Goal: Task Accomplishment & Management: Manage account settings

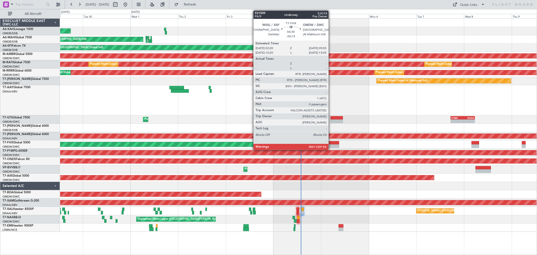
click at [331, 142] on div at bounding box center [332, 143] width 14 height 4
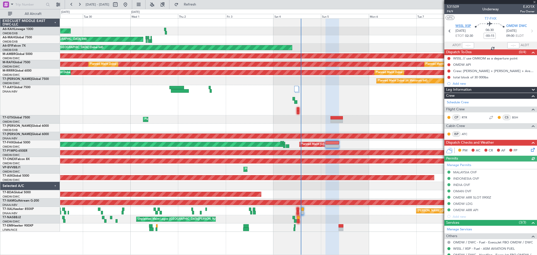
click at [458, 24] on span "WSSL XSP" at bounding box center [463, 26] width 16 height 5
click at [448, 10] on span "P4/9" at bounding box center [453, 11] width 12 height 4
click at [451, 11] on span "P4/9" at bounding box center [453, 11] width 12 height 4
click at [447, 58] on button at bounding box center [448, 58] width 3 height 3
click at [443, 81] on span "Completed" at bounding box center [451, 80] width 17 height 5
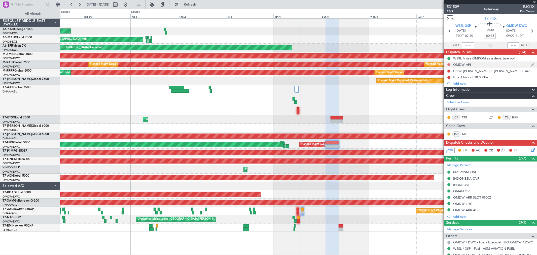
click at [449, 64] on button at bounding box center [448, 64] width 3 height 3
click at [446, 85] on span "Completed" at bounding box center [451, 86] width 17 height 5
click at [448, 71] on button at bounding box center [448, 70] width 3 height 3
click at [448, 93] on span "Completed" at bounding box center [451, 93] width 17 height 5
click at [450, 77] on button at bounding box center [448, 77] width 3 height 3
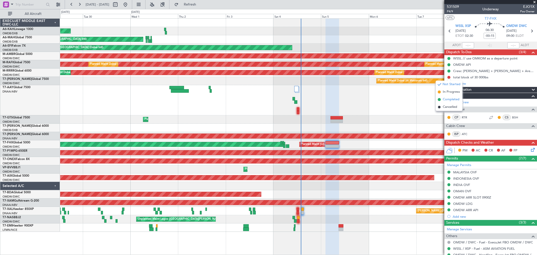
click at [446, 99] on span "Completed" at bounding box center [451, 99] width 17 height 5
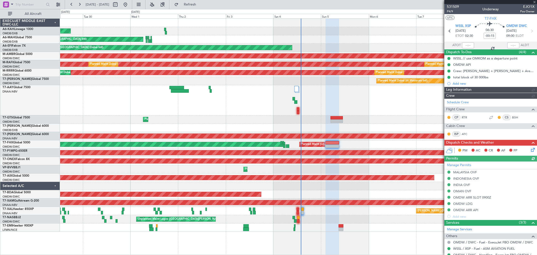
type input "[PERSON_NAME] ([PERSON_NAME])"
type input "7340"
click at [530, 148] on icon at bounding box center [532, 149] width 4 height 4
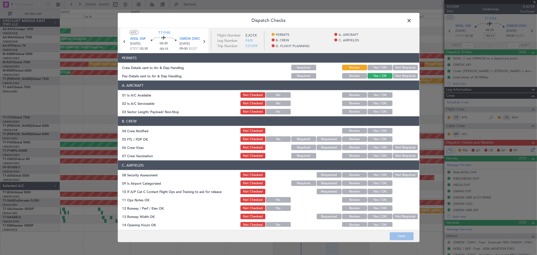
click at [378, 67] on button "Yes / OK" at bounding box center [379, 68] width 25 height 6
click at [381, 90] on section "A. AIRCRAFT 01 Is A/C Available Not Checked No Review Yes / OK 02 Is A/C Servic…" at bounding box center [268, 98] width 301 height 34
click at [379, 93] on button "Yes / OK" at bounding box center [379, 95] width 25 height 6
click at [379, 99] on section "A. AIRCRAFT 01 Is A/C Available Not Checked No Review Yes / OK 02 Is A/C Servic…" at bounding box center [268, 98] width 301 height 34
click at [377, 102] on button "Yes / OK" at bounding box center [379, 103] width 25 height 6
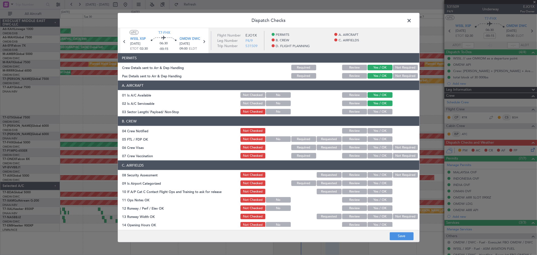
click at [376, 113] on button "Yes / OK" at bounding box center [379, 112] width 25 height 6
click at [373, 134] on div "Yes / OK" at bounding box center [379, 130] width 25 height 7
click at [374, 132] on button "Yes / OK" at bounding box center [379, 131] width 25 height 6
click at [373, 138] on button "Yes / OK" at bounding box center [379, 139] width 25 height 6
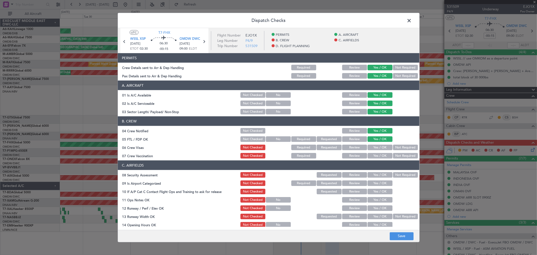
click at [373, 145] on button "Yes / OK" at bounding box center [379, 147] width 25 height 6
drag, startPoint x: 373, startPoint y: 154, endPoint x: 373, endPoint y: 157, distance: 3.8
click at [373, 154] on button "Yes / OK" at bounding box center [379, 156] width 25 height 6
click at [374, 170] on header "C. AIRFIELDS" at bounding box center [268, 165] width 301 height 10
click at [374, 176] on button "Yes / OK" at bounding box center [379, 175] width 25 height 6
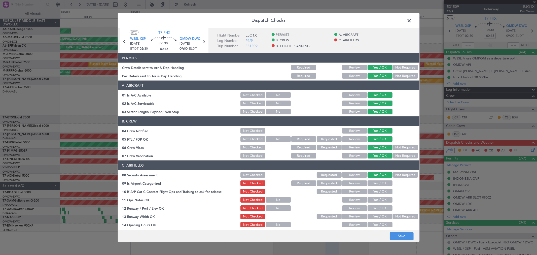
click at [374, 185] on div "Yes / OK" at bounding box center [379, 182] width 25 height 7
click at [374, 182] on button "Yes / OK" at bounding box center [379, 183] width 25 height 6
click at [374, 190] on button "Yes / OK" at bounding box center [379, 192] width 25 height 6
click at [373, 192] on button "Yes / OK" at bounding box center [379, 192] width 25 height 6
drag, startPoint x: 373, startPoint y: 198, endPoint x: 373, endPoint y: 207, distance: 9.6
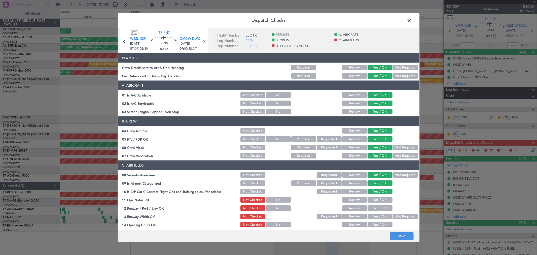
click at [373, 198] on button "Yes / OK" at bounding box center [379, 200] width 25 height 6
click at [372, 207] on button "Yes / OK" at bounding box center [379, 208] width 25 height 6
click at [372, 216] on button "Yes / OK" at bounding box center [379, 216] width 25 height 6
click at [372, 226] on main "UTC T7-FHX WSSL XSP 05/10/2025 ETOT 02:30 06:30 -00:15 OMDW DWC 05/10/2025 09:0…" at bounding box center [268, 130] width 301 height 204
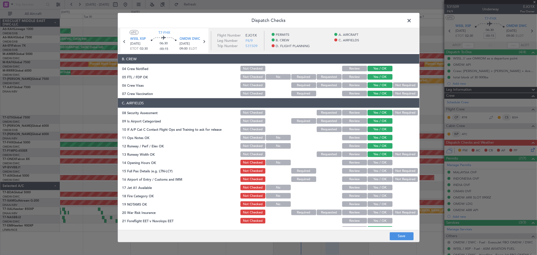
scroll to position [84, 0]
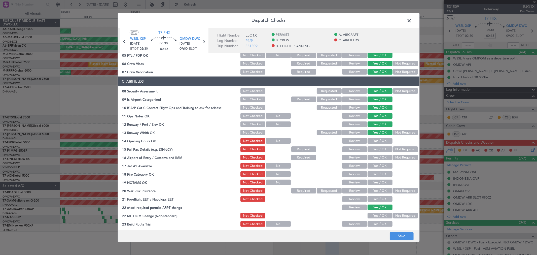
drag, startPoint x: 381, startPoint y: 140, endPoint x: 372, endPoint y: 149, distance: 12.5
click at [381, 140] on button "Yes / OK" at bounding box center [379, 141] width 25 height 6
click at [372, 149] on button "Yes / OK" at bounding box center [379, 149] width 25 height 6
click at [375, 158] on button "Yes / OK" at bounding box center [379, 158] width 25 height 6
click at [374, 166] on button "Yes / OK" at bounding box center [379, 166] width 25 height 6
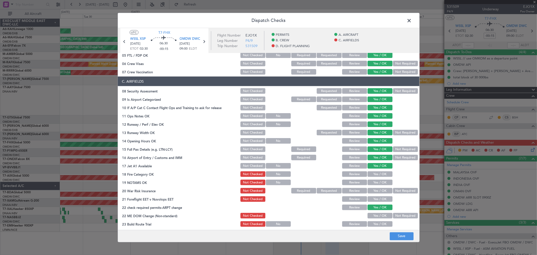
click at [375, 174] on button "Yes / OK" at bounding box center [379, 174] width 25 height 6
click at [374, 179] on button "Yes / OK" at bounding box center [379, 182] width 25 height 6
click at [374, 184] on button "Yes / OK" at bounding box center [379, 182] width 25 height 6
click at [374, 188] on button "Yes / OK" at bounding box center [379, 191] width 25 height 6
click at [373, 197] on button "Yes / OK" at bounding box center [379, 199] width 25 height 6
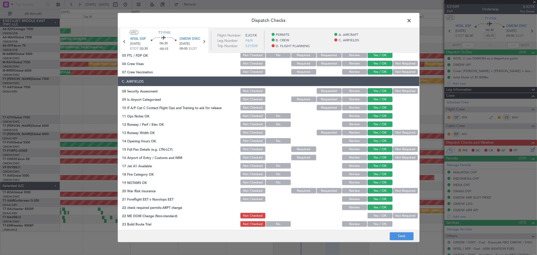
click at [376, 215] on button "Yes / OK" at bounding box center [379, 216] width 25 height 6
drag, startPoint x: 376, startPoint y: 223, endPoint x: 377, endPoint y: 206, distance: 16.4
click at [376, 222] on button "Yes / OK" at bounding box center [379, 224] width 25 height 6
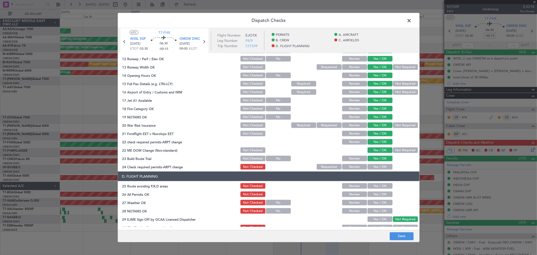
scroll to position [168, 0]
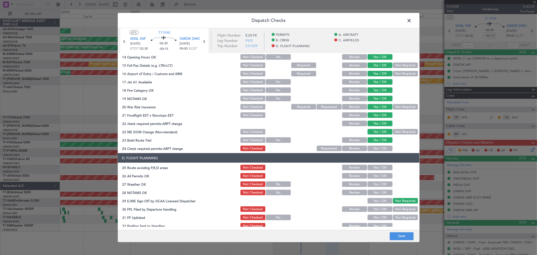
click at [377, 147] on button "Yes / OK" at bounding box center [379, 148] width 25 height 6
click at [378, 168] on button "Yes / OK" at bounding box center [379, 168] width 25 height 6
drag, startPoint x: 376, startPoint y: 173, endPoint x: 375, endPoint y: 180, distance: 7.6
click at [376, 173] on button "Yes / OK" at bounding box center [379, 176] width 25 height 6
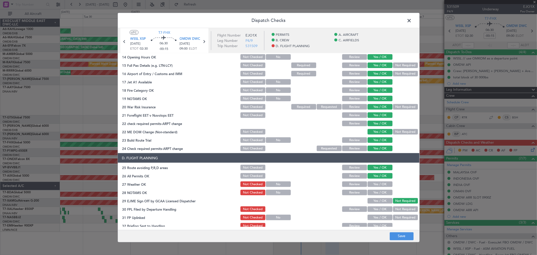
click at [374, 181] on button "Yes / OK" at bounding box center [379, 184] width 25 height 6
click at [374, 191] on button "Yes / OK" at bounding box center [379, 193] width 25 height 6
click at [375, 200] on button "Yes / OK" at bounding box center [379, 201] width 25 height 6
click at [375, 208] on button "Yes / OK" at bounding box center [379, 209] width 25 height 6
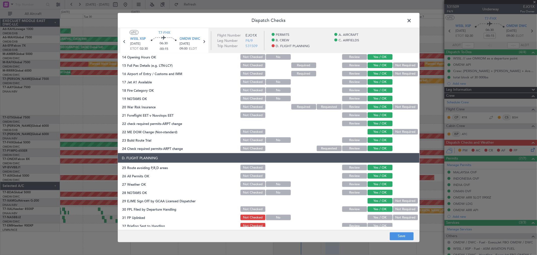
drag, startPoint x: 376, startPoint y: 217, endPoint x: 375, endPoint y: 224, distance: 6.8
click at [376, 217] on button "Yes / OK" at bounding box center [379, 217] width 25 height 6
click at [374, 223] on button "Yes / OK" at bounding box center [379, 226] width 25 height 6
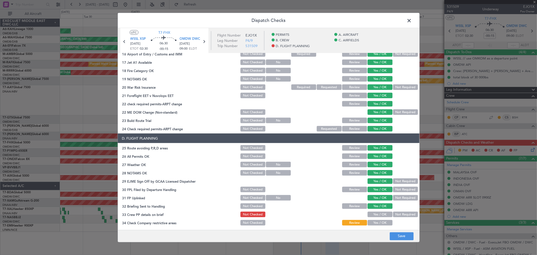
scroll to position [196, 0]
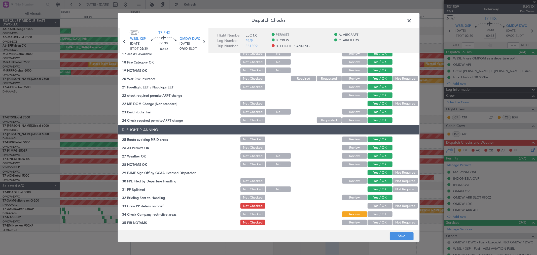
click at [374, 205] on button "Yes / OK" at bounding box center [379, 206] width 25 height 6
click at [375, 217] on section "D. FLIGHT PLANNING 25 Route avoiding P,R,D areas Not Checked Review Yes / OK 26…" at bounding box center [268, 175] width 301 height 101
click at [373, 212] on button "Yes / OK" at bounding box center [379, 214] width 25 height 6
drag, startPoint x: 376, startPoint y: 222, endPoint x: 383, endPoint y: 223, distance: 6.9
click at [376, 222] on button "Yes / OK" at bounding box center [379, 222] width 25 height 6
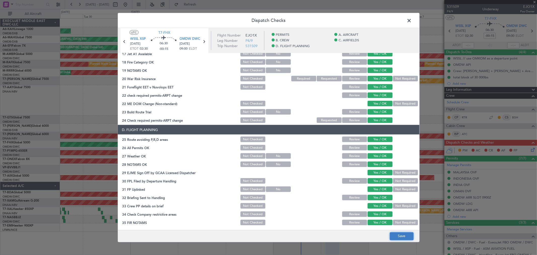
click at [397, 234] on button "Save" at bounding box center [402, 236] width 24 height 8
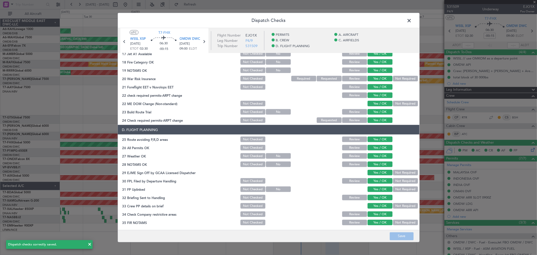
click at [412, 19] on span at bounding box center [412, 22] width 0 height 10
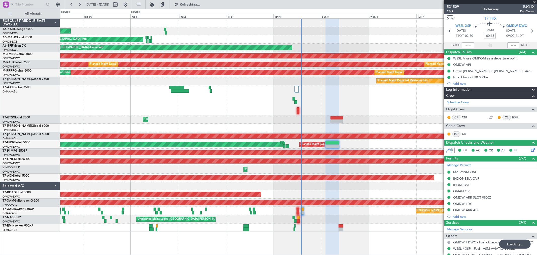
click at [532, 2] on span at bounding box center [534, 2] width 5 height 5
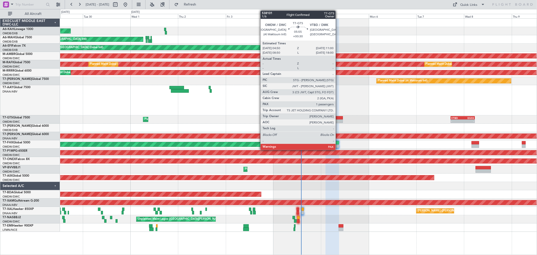
click at [338, 120] on div at bounding box center [336, 121] width 12 height 4
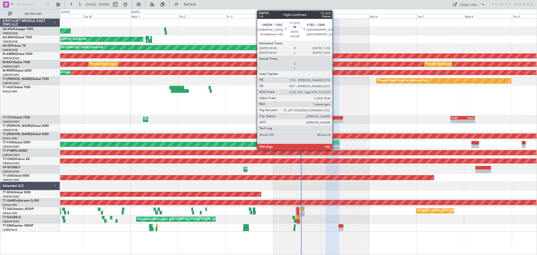
click at [335, 117] on div at bounding box center [336, 118] width 12 height 4
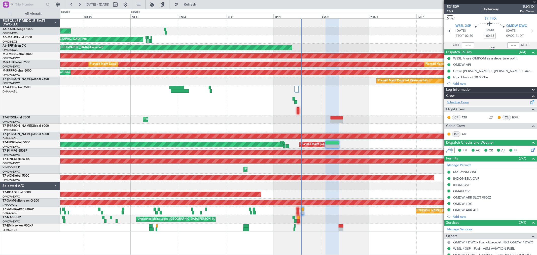
type input "+00:30"
type input "1"
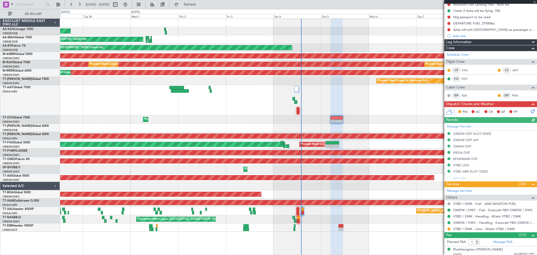
scroll to position [69, 0]
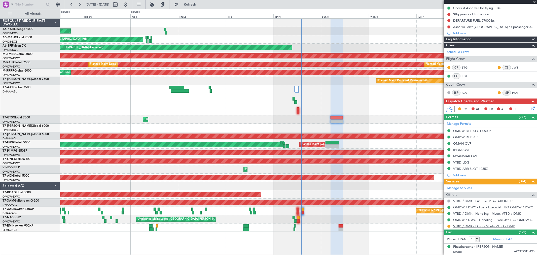
click at [485, 224] on link "VTBD / DMK - Limo - MJets VTBD / DMK" at bounding box center [484, 226] width 62 height 4
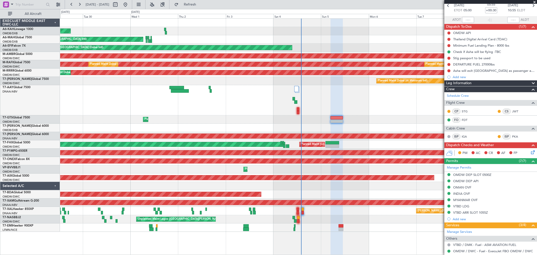
scroll to position [13, 0]
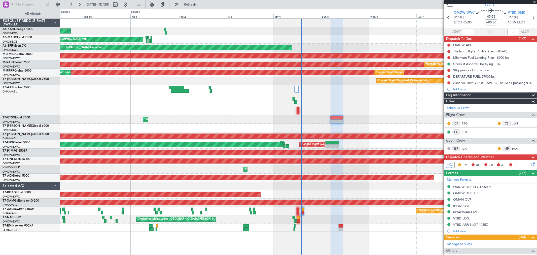
click at [512, 13] on span "VTBD DMK" at bounding box center [516, 12] width 17 height 5
click at [461, 182] on link "Manage Permits" at bounding box center [459, 179] width 24 height 5
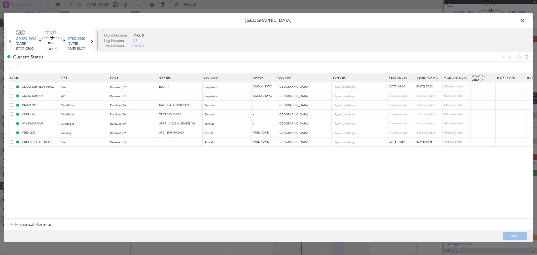
click at [169, 99] on td at bounding box center [179, 95] width 45 height 9
click at [168, 96] on input "text" at bounding box center [181, 96] width 44 height 4
type input "FILED AND SAVE IN LAN"
click at [179, 144] on td at bounding box center [179, 141] width 45 height 9
click at [179, 142] on input "text" at bounding box center [181, 141] width 44 height 4
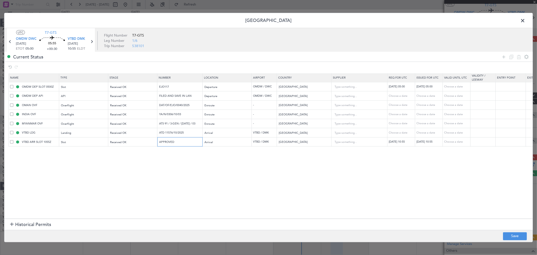
type input "APPROVED"
drag, startPoint x: 180, startPoint y: 96, endPoint x: 180, endPoint y: 100, distance: 3.8
click at [180, 97] on input "FILED AND SAVE IN LAN" at bounding box center [181, 96] width 44 height 4
drag, startPoint x: 175, startPoint y: 87, endPoint x: 172, endPoint y: 96, distance: 9.6
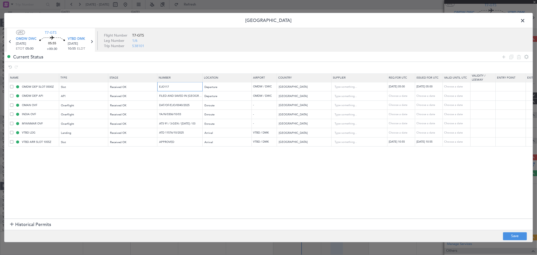
click at [138, 86] on tr "OMDW DEP SLOT 0500Z Slot Received OK EJO117 Departure OMDW / DWC United Arab Em…" at bounding box center [330, 86] width 642 height 9
drag, startPoint x: 186, startPoint y: 104, endPoint x: 91, endPoint y: 106, distance: 95.2
click at [91, 106] on tr "OMAN OVF Overflight Received OK DAT/OF/EJO/0040/2025 Enroute - Oman Choose a da…" at bounding box center [330, 104] width 642 height 9
drag, startPoint x: 145, startPoint y: 117, endPoint x: 126, endPoint y: 117, distance: 18.9
click at [126, 117] on tr "INDIA OVF Overflight Received OK YA/N/0306/10/03 Enroute - India Choose a date …" at bounding box center [330, 113] width 642 height 9
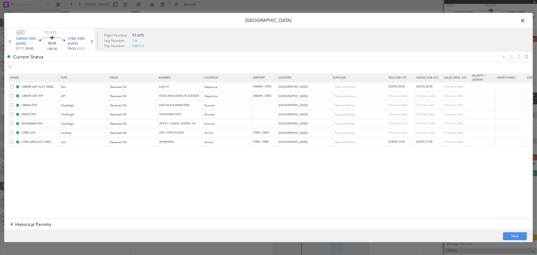
copy div
click at [197, 123] on input "ATS 91 / 3-GEN / OCT 2025 / 03" at bounding box center [181, 123] width 44 height 4
click at [163, 133] on input "ATD 11576/10/2025" at bounding box center [181, 132] width 44 height 4
click at [519, 234] on button "Save" at bounding box center [515, 236] width 24 height 8
type input "FILED AND SAVED IN LAN"
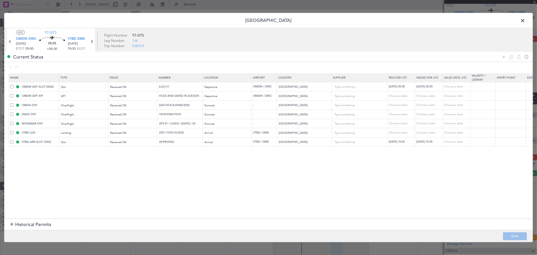
click at [525, 23] on span at bounding box center [525, 22] width 0 height 10
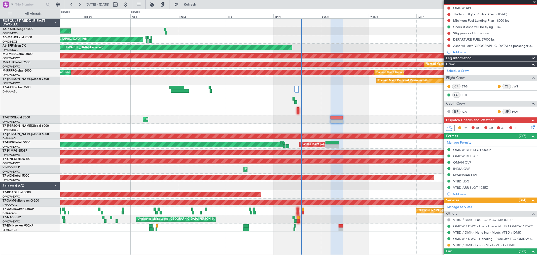
scroll to position [69, 0]
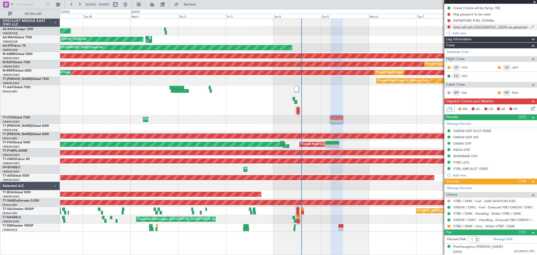
click at [494, 27] on div "Asha will exit [GEOGRAPHIC_DATA] as passenger and enter [GEOGRAPHIC_DATA] as cr…" at bounding box center [492, 27] width 78 height 4
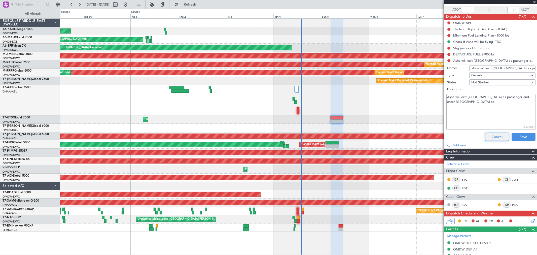
click at [491, 133] on button "Cancel" at bounding box center [497, 137] width 24 height 8
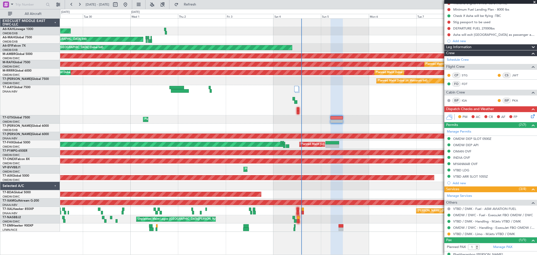
scroll to position [69, 0]
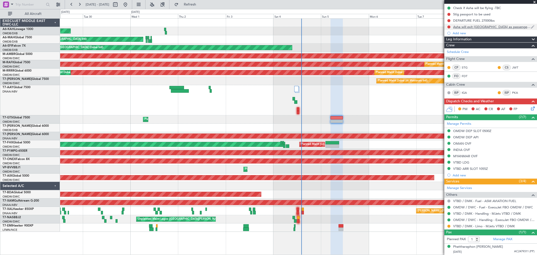
click at [474, 26] on div "Asha will exit [GEOGRAPHIC_DATA] as passenger and enter [GEOGRAPHIC_DATA] as cr…" at bounding box center [492, 27] width 78 height 4
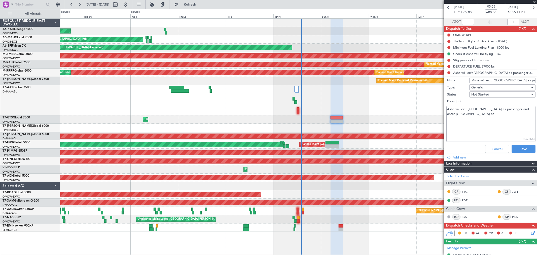
scroll to position [0, 0]
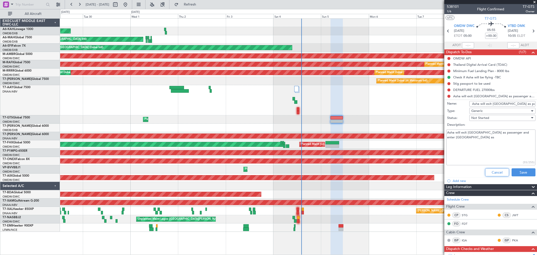
drag, startPoint x: 493, startPoint y: 170, endPoint x: 491, endPoint y: 151, distance: 18.5
click at [493, 170] on button "Cancel" at bounding box center [497, 172] width 24 height 8
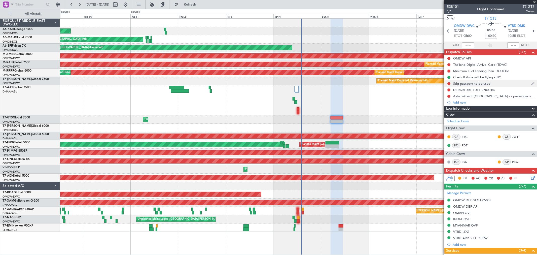
click at [475, 82] on div "Stig passport to be used" at bounding box center [471, 83] width 37 height 4
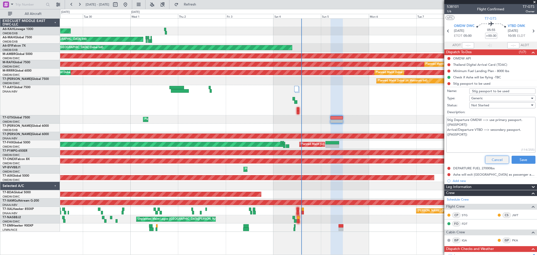
click at [494, 161] on button "Cancel" at bounding box center [497, 160] width 24 height 8
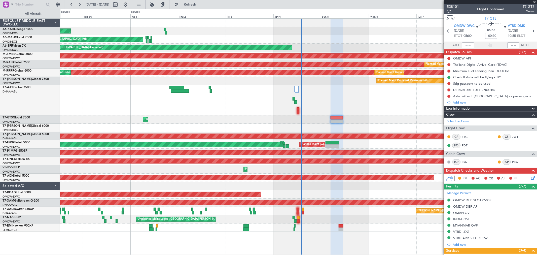
click at [450, 12] on span "1/6" at bounding box center [453, 11] width 12 height 4
click at [481, 82] on div "Stig passport to be used" at bounding box center [471, 83] width 37 height 4
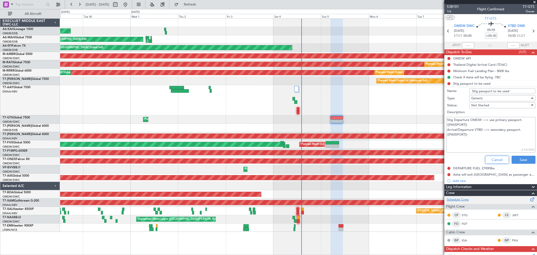
click at [490, 156] on button "Cancel" at bounding box center [497, 160] width 24 height 8
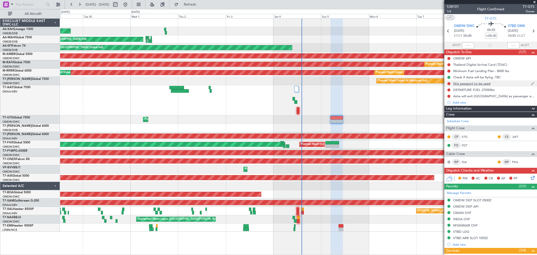
click at [475, 83] on div "Stig passport to be used" at bounding box center [471, 83] width 37 height 4
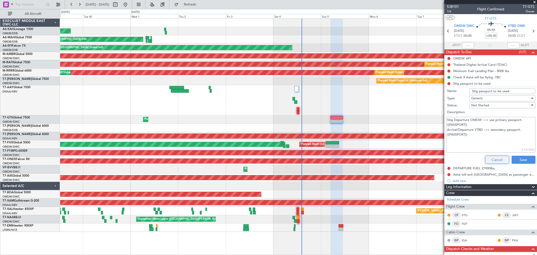
click at [493, 159] on button "Cancel" at bounding box center [497, 160] width 24 height 8
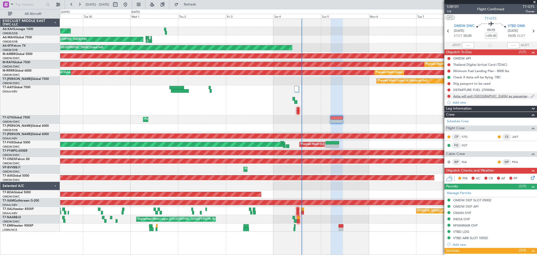
click at [475, 94] on div "Asha will exit [GEOGRAPHIC_DATA] as passenger and enter [GEOGRAPHIC_DATA] as cr…" at bounding box center [492, 96] width 78 height 4
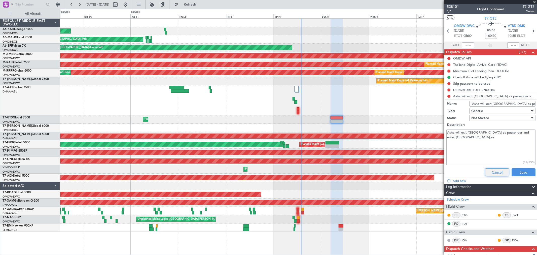
click at [497, 170] on button "Cancel" at bounding box center [497, 172] width 24 height 8
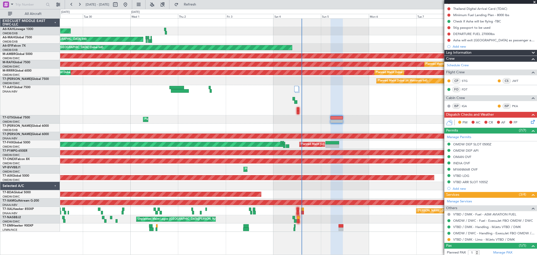
scroll to position [69, 0]
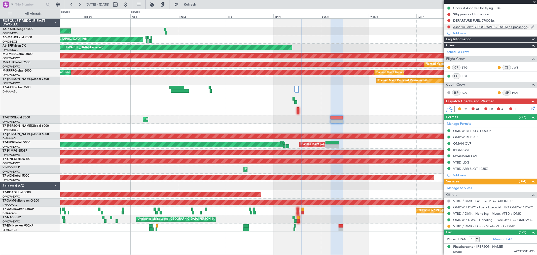
click at [476, 26] on div "Asha will exit [GEOGRAPHIC_DATA] as passenger and enter [GEOGRAPHIC_DATA] as cr…" at bounding box center [492, 27] width 78 height 4
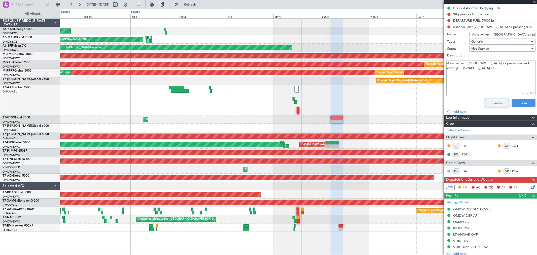
click at [491, 99] on button "Cancel" at bounding box center [497, 103] width 24 height 8
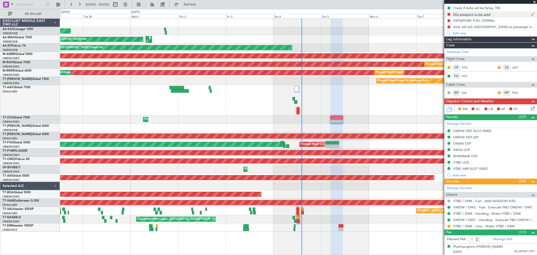
click at [472, 14] on div "Stig passport to be used" at bounding box center [471, 14] width 37 height 4
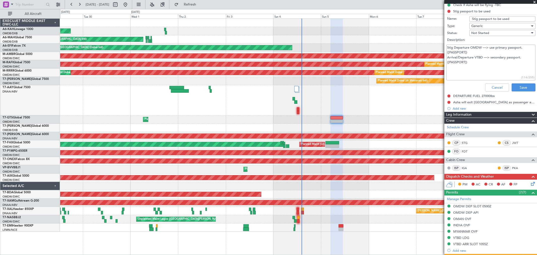
scroll to position [8, 0]
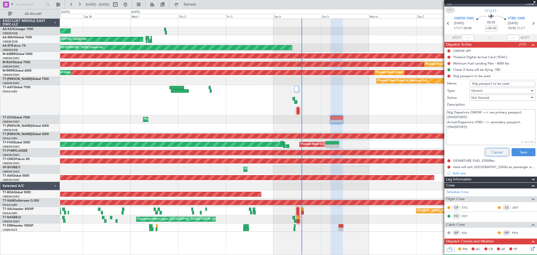
click at [498, 152] on button "Cancel" at bounding box center [497, 152] width 24 height 8
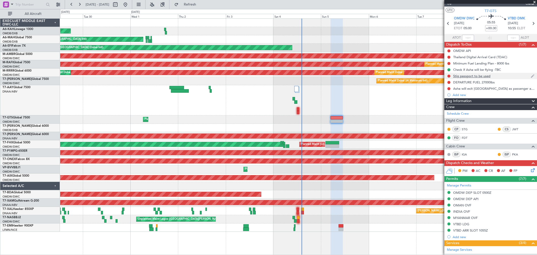
click at [474, 76] on div "Stig passport to be used" at bounding box center [471, 76] width 37 height 4
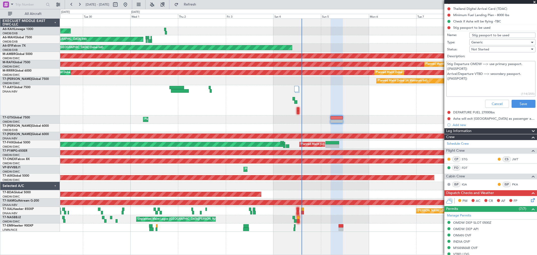
scroll to position [147, 0]
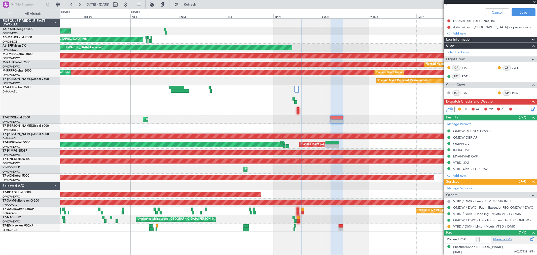
click at [503, 237] on link "Manage PAX" at bounding box center [502, 239] width 19 height 5
click at [462, 240] on form "Planned PAX 1" at bounding box center [467, 239] width 46 height 8
type input "0"
click at [201, 4] on span "Refresh" at bounding box center [189, 5] width 21 height 4
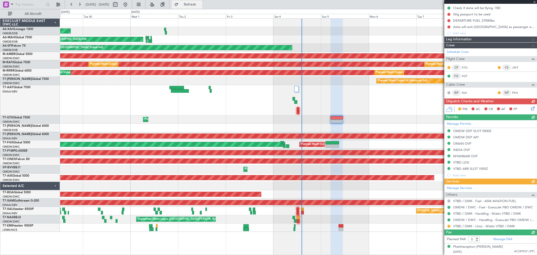
scroll to position [58, 0]
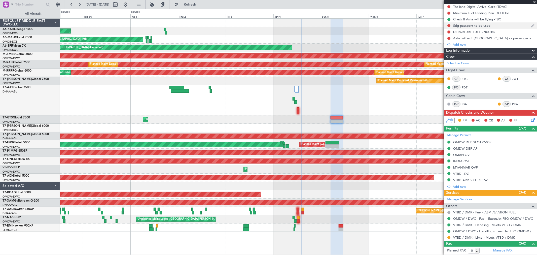
click at [471, 26] on div "Stig passport to be used" at bounding box center [471, 25] width 37 height 4
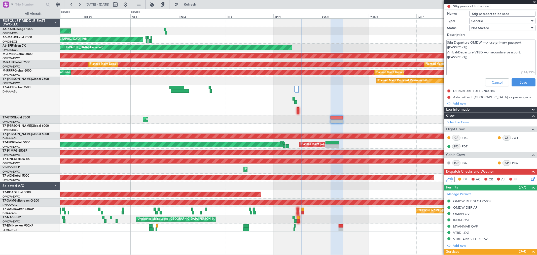
scroll to position [0, 0]
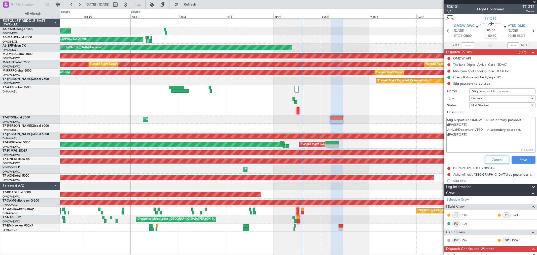
drag, startPoint x: 487, startPoint y: 157, endPoint x: 535, endPoint y: 124, distance: 58.4
click at [487, 157] on button "Cancel" at bounding box center [497, 160] width 24 height 8
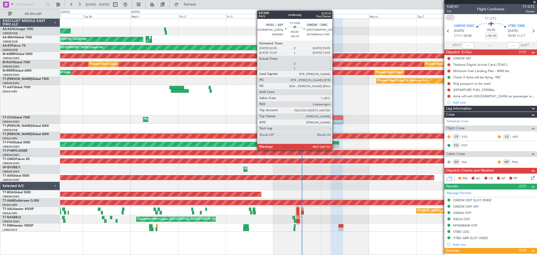
click at [334, 143] on div at bounding box center [332, 143] width 14 height 4
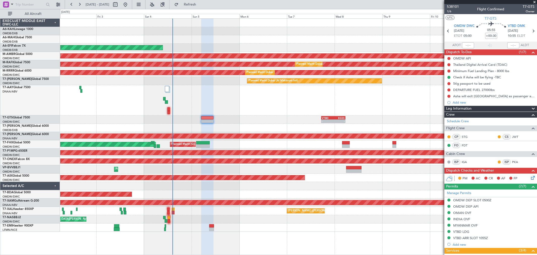
click at [226, 114] on div at bounding box center [298, 100] width 476 height 30
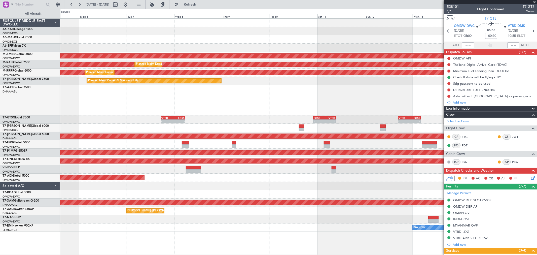
click at [211, 112] on div at bounding box center [298, 100] width 476 height 30
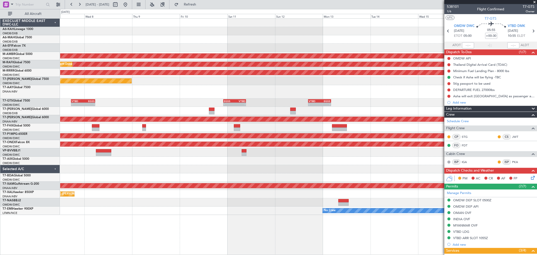
click at [168, 188] on div "Planned Maint Singapore (Seletar) Planned Maint Dubai (Al Maktoum Intl) Planned…" at bounding box center [298, 117] width 476 height 196
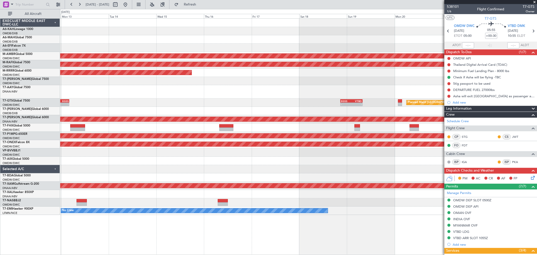
click at [82, 102] on div "Planned Maint Singapore (Seletar) - - VTBD 16:45 Z EGSS 04:10 Z - - EGSS 20:50 …" at bounding box center [298, 102] width 476 height 8
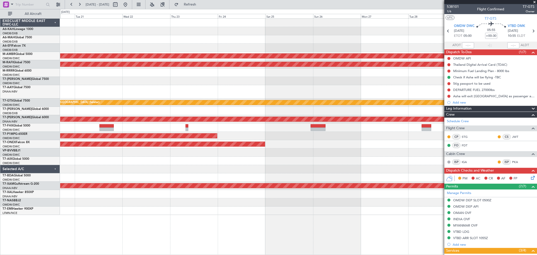
click at [150, 140] on div "Planned Maint Singapore (Seletar) Planned Maint Dubai (Al Maktoum Intl) Planned…" at bounding box center [298, 117] width 476 height 196
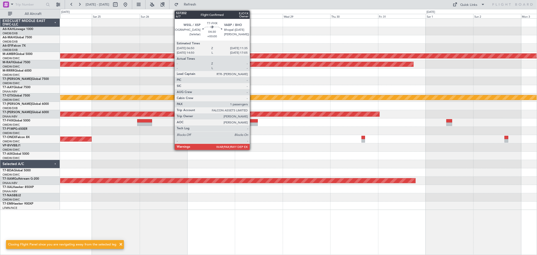
click at [156, 140] on div "Planned Maint Singapore (Seletar) Planned Maint Dubai (Al Maktoum Intl) Planned…" at bounding box center [298, 114] width 476 height 191
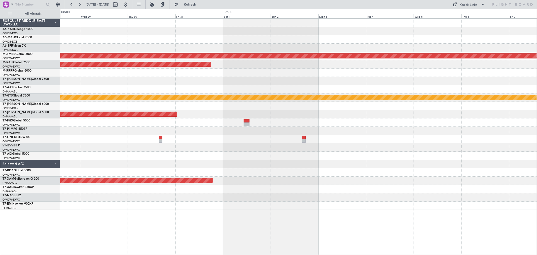
click at [139, 147] on div "Planned Maint Singapore (Seletar) Planned Maint Dubai (Al Maktoum Intl) Planned…" at bounding box center [298, 114] width 476 height 191
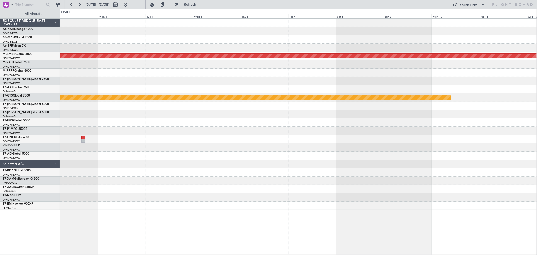
click at [129, 5] on div at bounding box center [120, 5] width 18 height 8
click at [129, 5] on button at bounding box center [125, 5] width 8 height 8
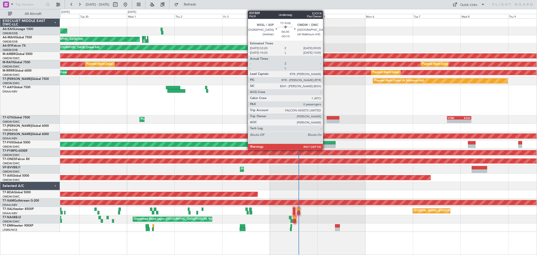
click at [325, 147] on div at bounding box center [329, 146] width 14 height 4
click at [328, 145] on div at bounding box center [329, 146] width 14 height 4
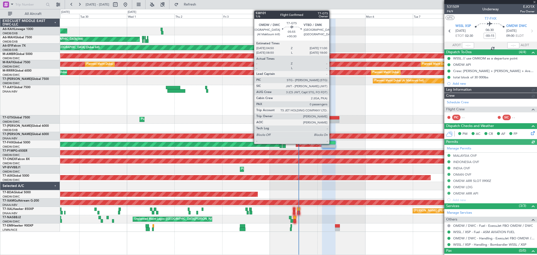
type input "[PERSON_NAME] ([PERSON_NAME])"
type input "7340"
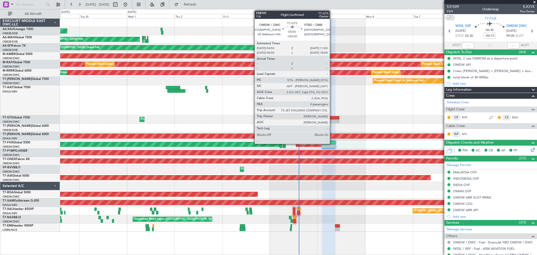
click at [332, 120] on div at bounding box center [333, 121] width 12 height 4
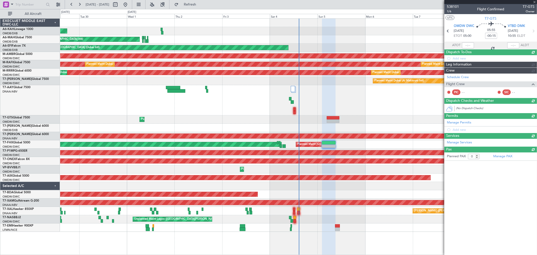
type input "+00:30"
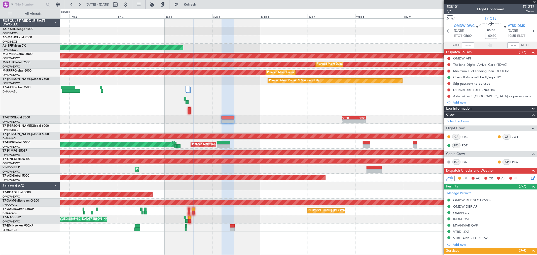
click at [254, 111] on div "Planned Maint Abu Dhabi (Al Bateen Executive) Planned Maint Dubai (Dubai Intl) …" at bounding box center [298, 125] width 476 height 213
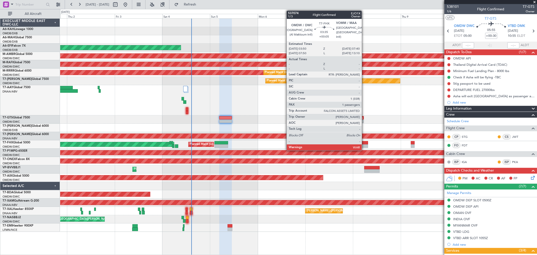
click at [364, 146] on div at bounding box center [364, 146] width 8 height 4
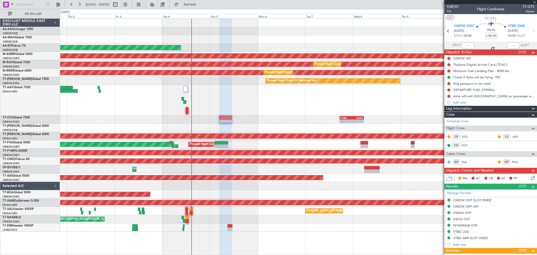
type input "+00:05"
type input "1"
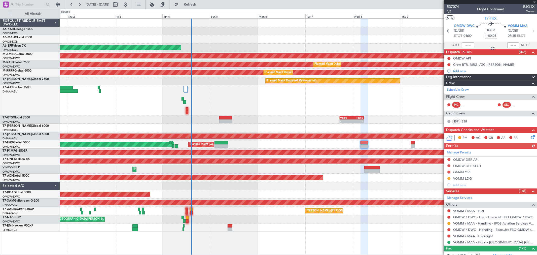
click at [449, 12] on span "1/3" at bounding box center [453, 11] width 12 height 4
click at [201, 6] on span "Refresh" at bounding box center [189, 5] width 21 height 4
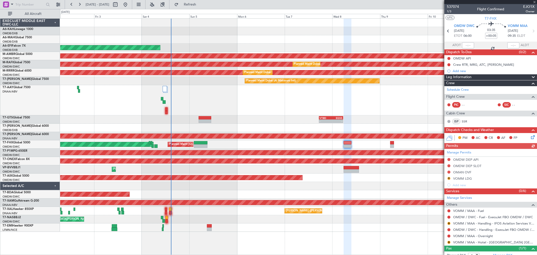
click at [339, 140] on div "Planned Maint Singapore (Changi) Planned Maint Singapore (Seletar)" at bounding box center [298, 144] width 476 height 8
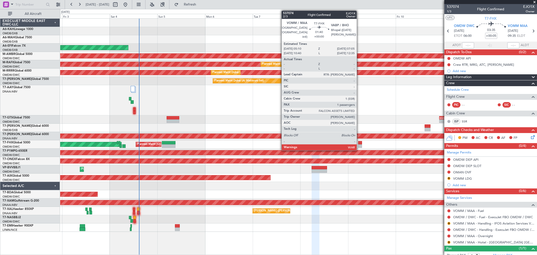
click at [359, 145] on div at bounding box center [360, 146] width 4 height 4
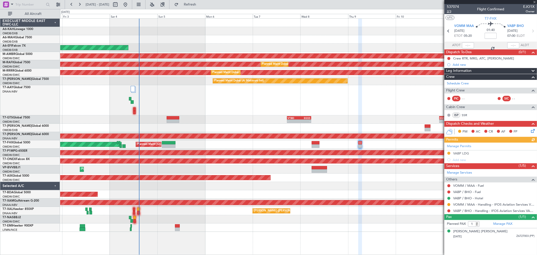
click at [453, 11] on span "2/3" at bounding box center [453, 11] width 12 height 4
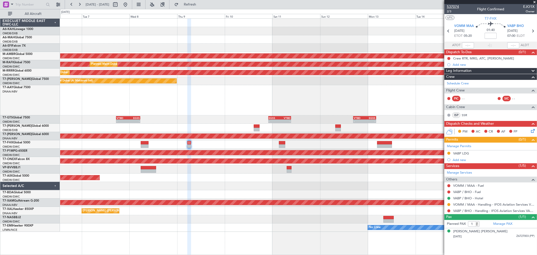
click at [457, 4] on span "537074" at bounding box center [453, 6] width 12 height 5
click at [464, 204] on link "VOMM / MAA - Handling - IFOS Aviation Services VIDP / DEL" at bounding box center [493, 204] width 81 height 4
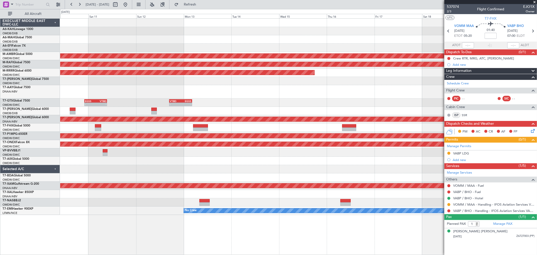
click at [183, 96] on div at bounding box center [298, 91] width 476 height 13
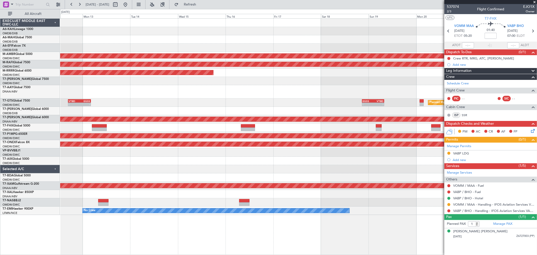
click at [204, 91] on div at bounding box center [298, 91] width 476 height 13
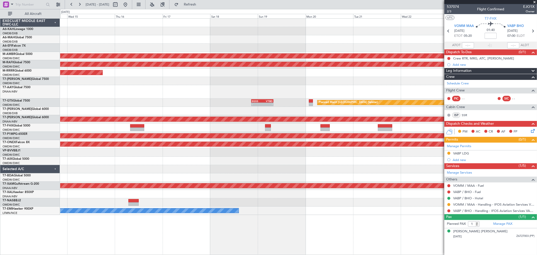
click at [222, 102] on div "Planned Maint Singapore (Seletar) - - EGSS 20:50 Z VTBD 07:50 Z VTBD 16:45 Z EG…" at bounding box center [298, 102] width 476 height 8
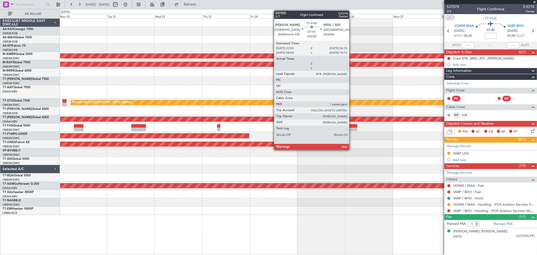
click at [352, 127] on div at bounding box center [349, 126] width 15 height 4
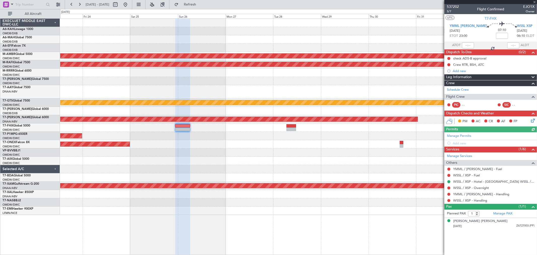
click at [165, 139] on div "Planned Maint Singapore (Seletar) Planned Maint Dubai (Al Maktoum Intl) Planned…" at bounding box center [298, 117] width 476 height 196
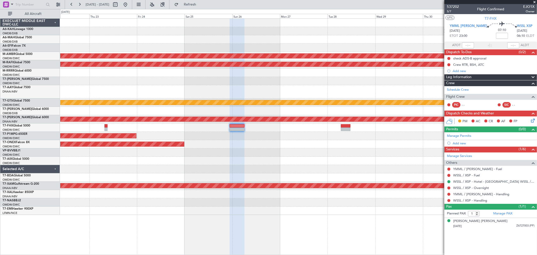
click at [313, 152] on div "Planned Maint Singapore (Seletar) Planned Maint Dubai (Al Maktoum Intl) Planned…" at bounding box center [298, 117] width 476 height 196
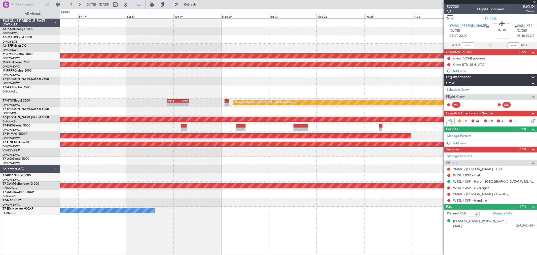
click at [328, 168] on div at bounding box center [298, 169] width 476 height 8
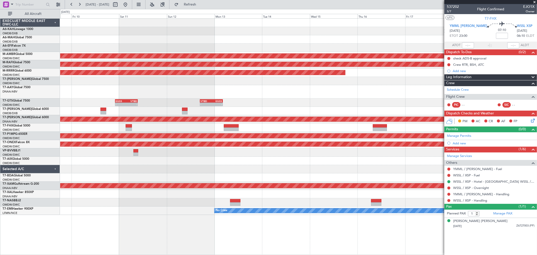
click at [374, 165] on div "Planned Maint Singapore (Seletar) Planned Maint Dubai (Al Maktoum Intl) Planned…" at bounding box center [298, 117] width 476 height 196
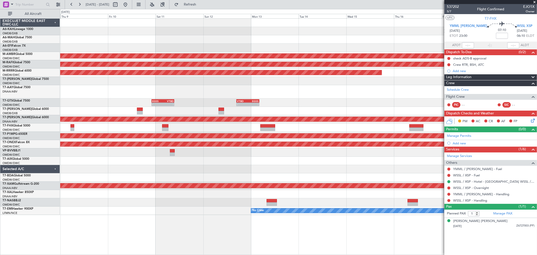
click at [315, 168] on div "Planned Maint Singapore (Seletar) Planned Maint Dubai (Al Maktoum Intl) Planned…" at bounding box center [298, 117] width 476 height 196
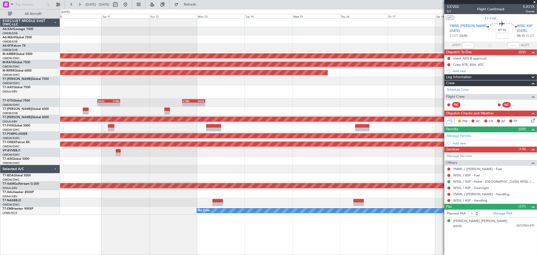
click at [36, 159] on div "Planned Maint Singapore (Seletar) Planned Maint Dubai (Al Maktoum Intl) Planned…" at bounding box center [268, 132] width 537 height 246
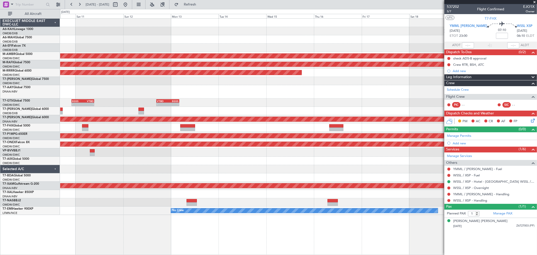
click at [232, 157] on div at bounding box center [298, 161] width 476 height 8
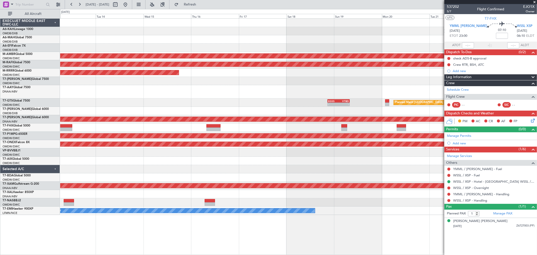
click at [221, 132] on div "Planned Maint Singapore (Seletar) Planned Maint Dubai (Al Maktoum Intl) Planned…" at bounding box center [298, 117] width 476 height 196
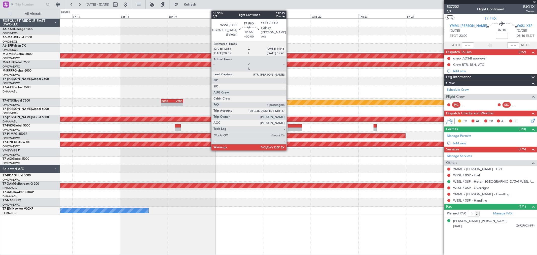
click at [289, 127] on div at bounding box center [295, 129] width 14 height 4
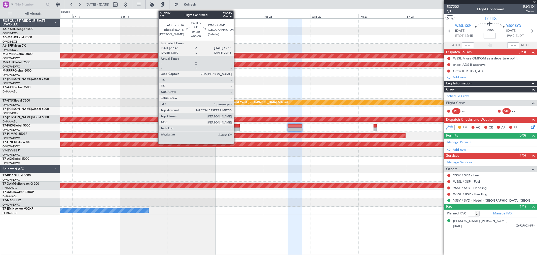
click at [236, 128] on div at bounding box center [234, 129] width 9 height 4
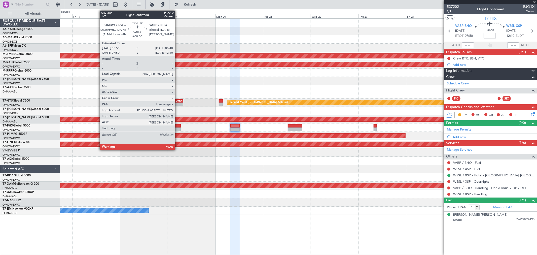
click at [177, 128] on div at bounding box center [178, 129] width 6 height 4
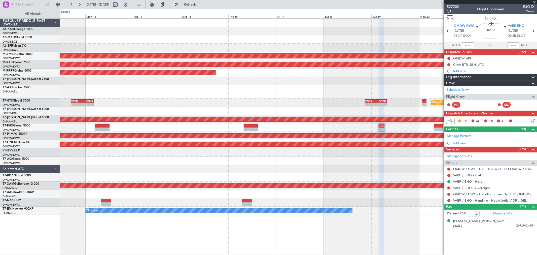
click at [366, 170] on div at bounding box center [298, 169] width 476 height 8
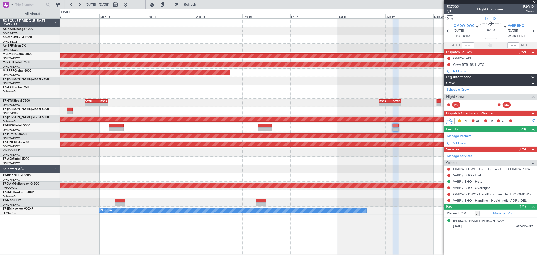
click at [384, 82] on div at bounding box center [298, 81] width 476 height 8
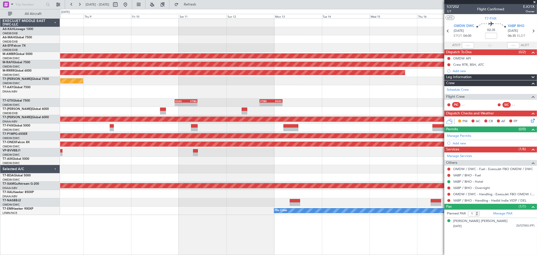
click at [282, 103] on div "-" at bounding box center [276, 104] width 11 height 3
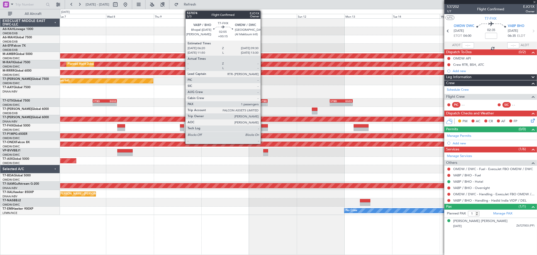
type input "2"
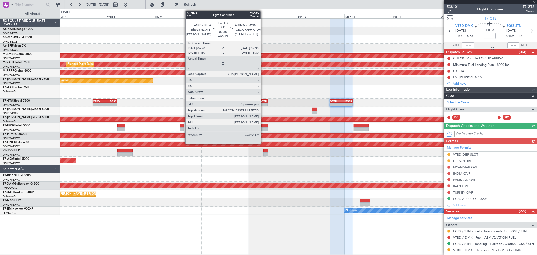
click at [263, 128] on div at bounding box center [264, 129] width 6 height 4
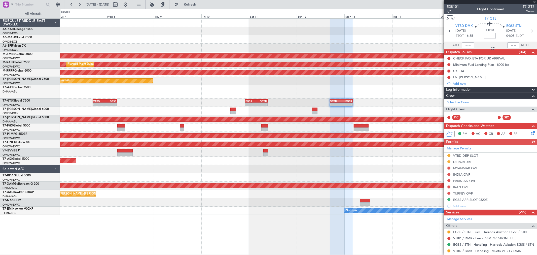
type input "+00:15"
type input "1"
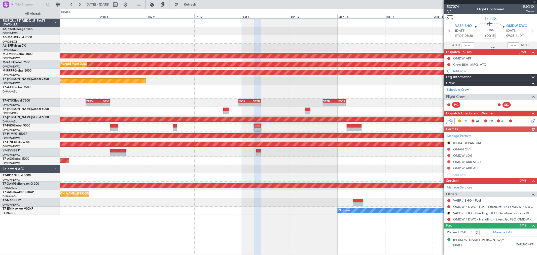
click at [345, 127] on div "Planned Maint [GEOGRAPHIC_DATA] (Seletar)" at bounding box center [298, 127] width 476 height 8
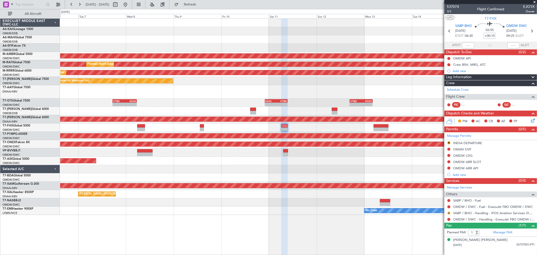
click at [447, 213] on button "R" at bounding box center [448, 212] width 3 height 3
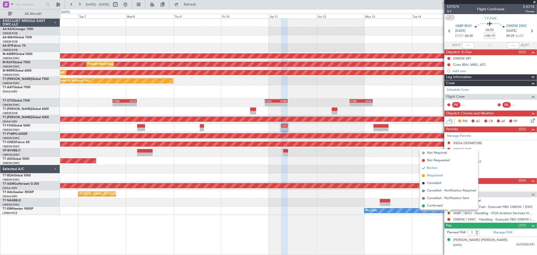
click at [430, 176] on span "Requested" at bounding box center [435, 175] width 16 height 5
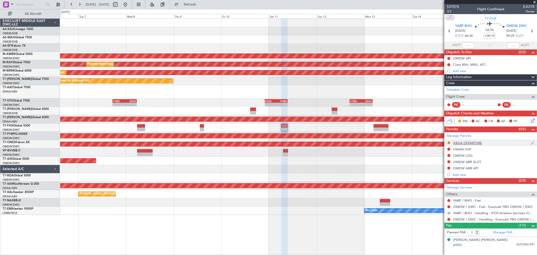
click at [449, 142] on button "R" at bounding box center [448, 142] width 3 height 3
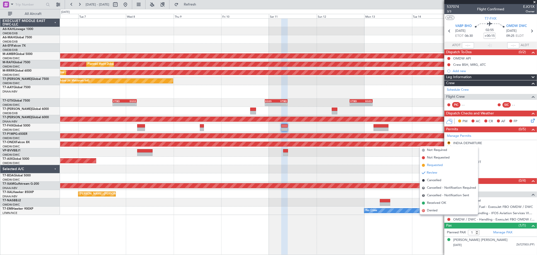
click at [434, 165] on span "Requested" at bounding box center [435, 165] width 16 height 5
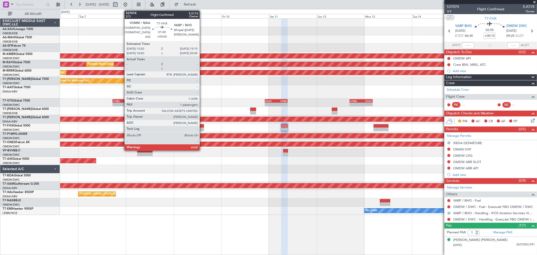
click at [202, 127] on div at bounding box center [202, 129] width 4 height 4
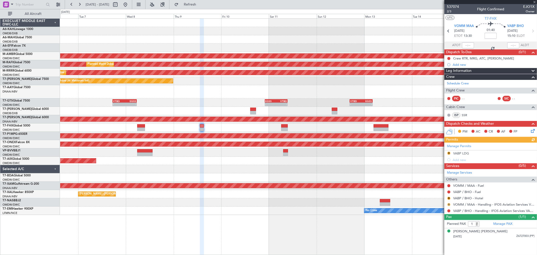
click at [449, 204] on button "R" at bounding box center [448, 204] width 3 height 3
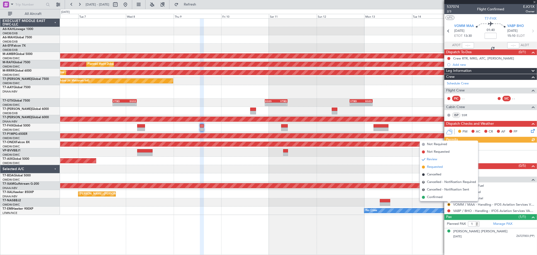
click at [434, 167] on span "Requested" at bounding box center [435, 166] width 16 height 5
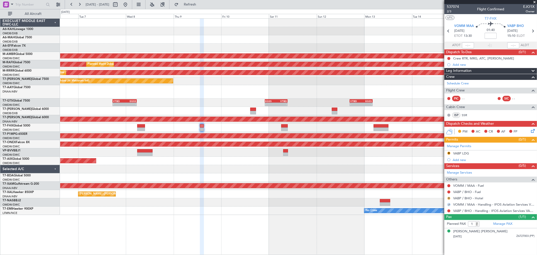
click at [449, 198] on button "R" at bounding box center [448, 198] width 3 height 3
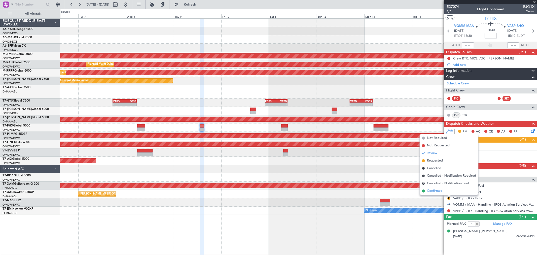
click at [436, 192] on span "Confirmed" at bounding box center [435, 190] width 16 height 5
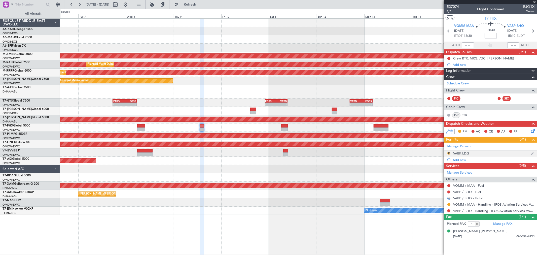
click at [447, 153] on button "R" at bounding box center [448, 153] width 3 height 3
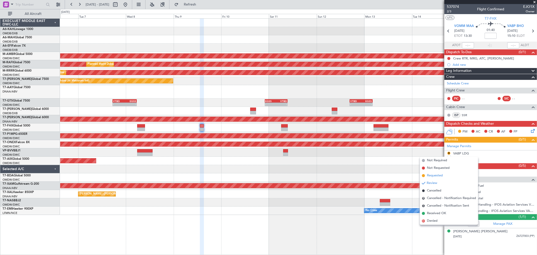
click at [432, 175] on span "Requested" at bounding box center [435, 175] width 16 height 5
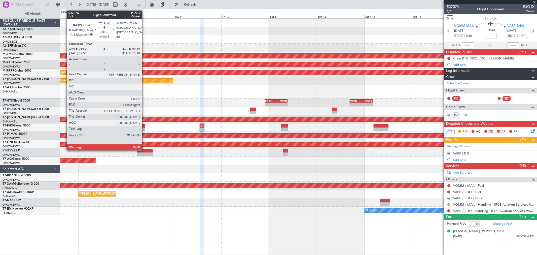
click at [144, 126] on div at bounding box center [141, 126] width 8 height 4
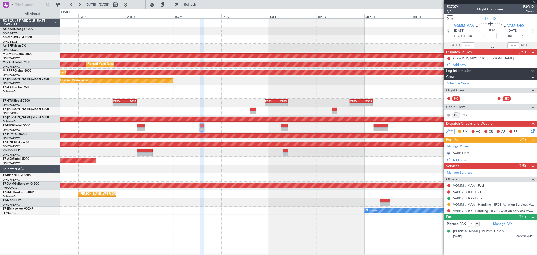
type input "+00:05"
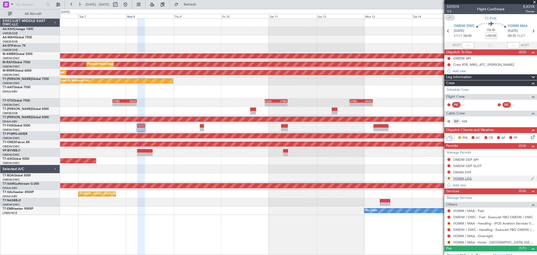
click at [450, 178] on button "R" at bounding box center [448, 178] width 3 height 3
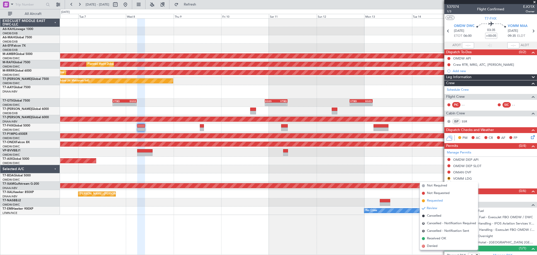
click at [438, 199] on span "Requested" at bounding box center [435, 200] width 16 height 5
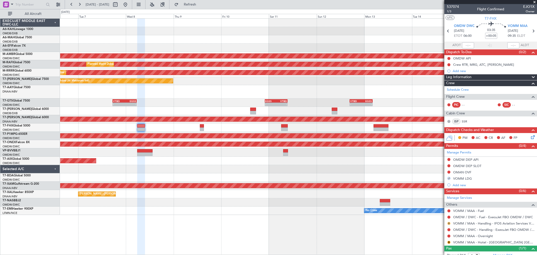
click at [447, 223] on button "R" at bounding box center [448, 223] width 3 height 3
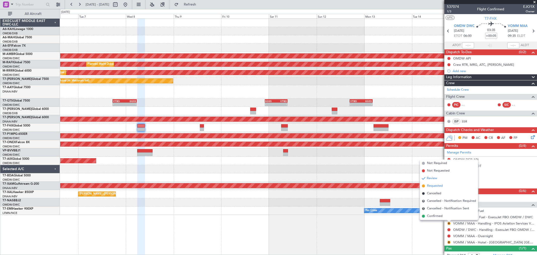
click at [437, 187] on span "Requested" at bounding box center [435, 185] width 16 height 5
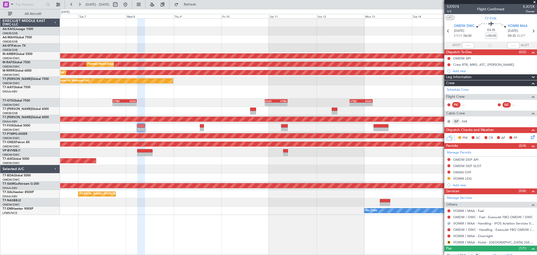
click at [449, 240] on mat-tooltip-component "Review" at bounding box center [449, 234] width 18 height 13
click at [447, 241] on button "R" at bounding box center [448, 242] width 3 height 3
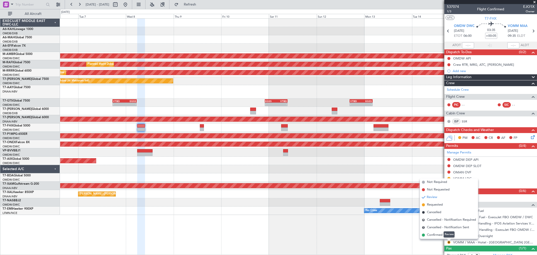
click at [440, 235] on mat-tooltip-component "Review" at bounding box center [449, 234] width 18 height 13
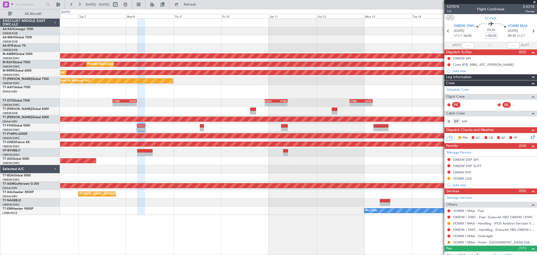
click at [449, 242] on button "R" at bounding box center [448, 242] width 3 height 3
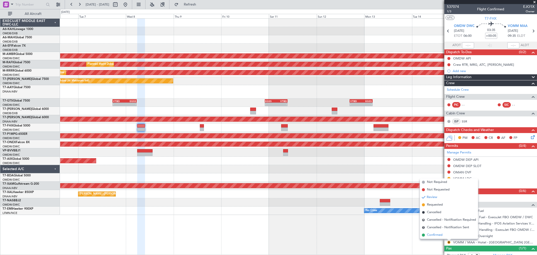
click at [431, 234] on span "Confirmed" at bounding box center [435, 234] width 16 height 5
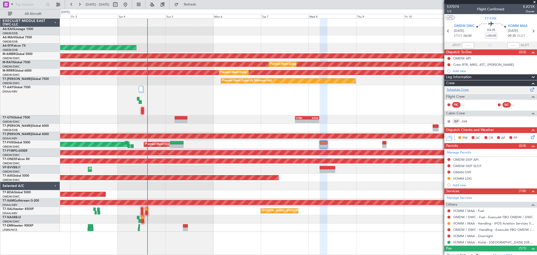
click at [462, 90] on link "Schedule Crew" at bounding box center [458, 89] width 22 height 5
click at [453, 89] on link "Schedule Crew" at bounding box center [458, 89] width 22 height 5
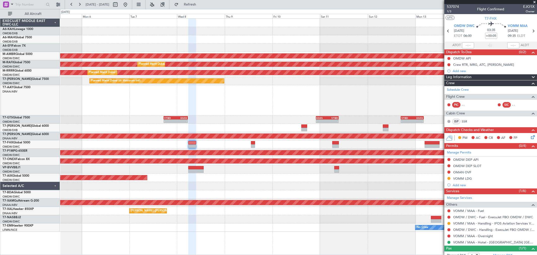
click at [264, 104] on div at bounding box center [298, 100] width 476 height 30
click at [463, 88] on link "Schedule Crew" at bounding box center [458, 89] width 22 height 5
click at [132, 4] on fb-range-datepicker "05 Oct 2025 - 15 Oct 2025" at bounding box center [98, 4] width 67 height 9
click at [129, 4] on button at bounding box center [125, 5] width 8 height 8
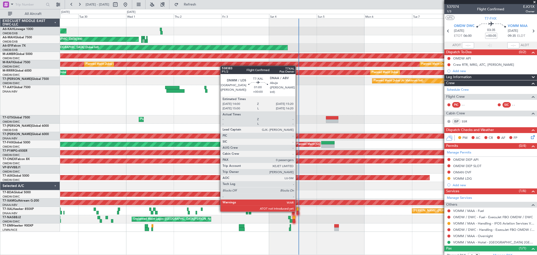
click at [298, 211] on div at bounding box center [297, 213] width 3 height 4
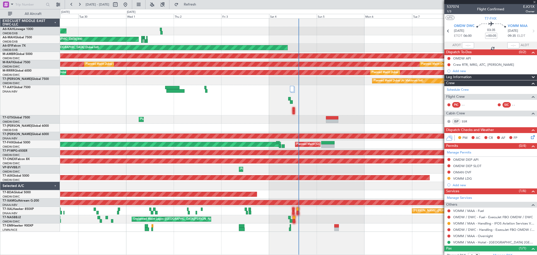
type input "0"
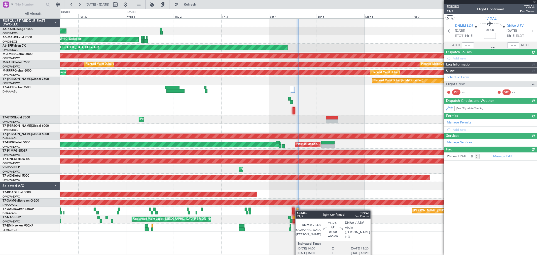
type input "[PERSON_NAME] (ANI)"
type input "7451"
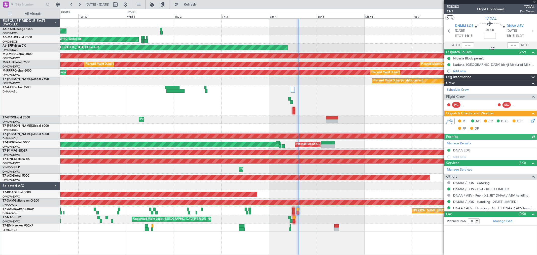
click at [449, 12] on span "P1/2" at bounding box center [453, 11] width 12 height 4
type input "[PERSON_NAME] (ANI)"
type input "7451"
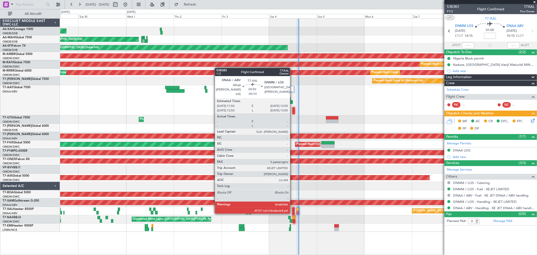
click at [292, 212] on div at bounding box center [293, 213] width 2 height 4
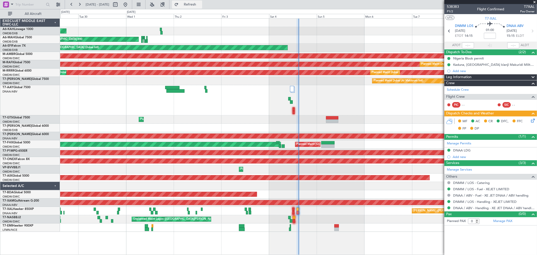
click at [201, 3] on span "Refresh" at bounding box center [189, 5] width 21 height 4
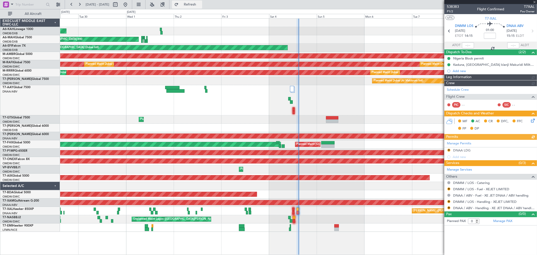
type input "[PERSON_NAME] (ANI)"
type input "7451"
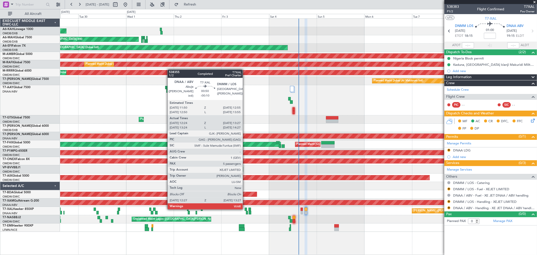
click at [245, 208] on div at bounding box center [246, 209] width 2 height 4
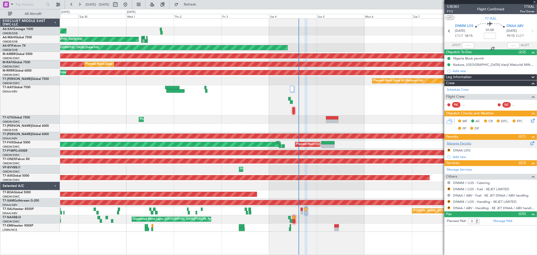
type input "-00:10"
type input "12:34"
type input "13:22"
type input "5"
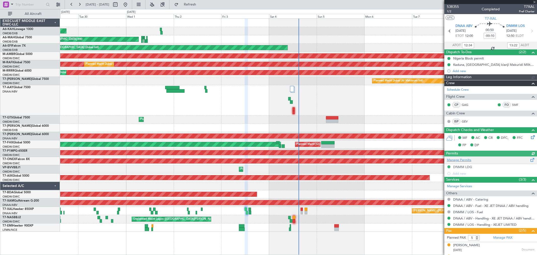
type input "[PERSON_NAME] (ANI)"
type input "7448"
click at [534, 1] on span at bounding box center [534, 2] width 5 height 5
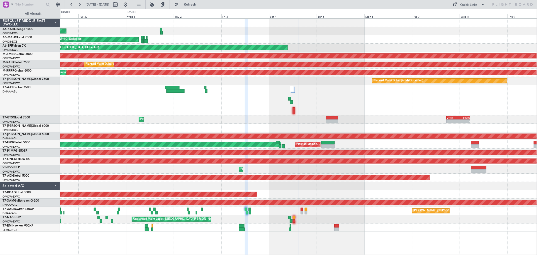
type input "0"
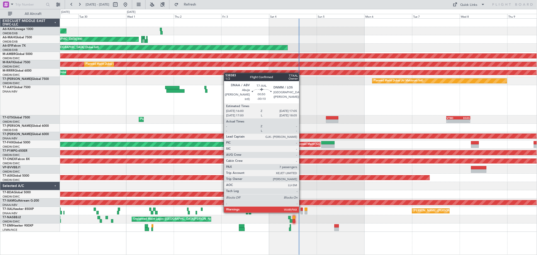
click at [301, 211] on div at bounding box center [301, 213] width 2 height 4
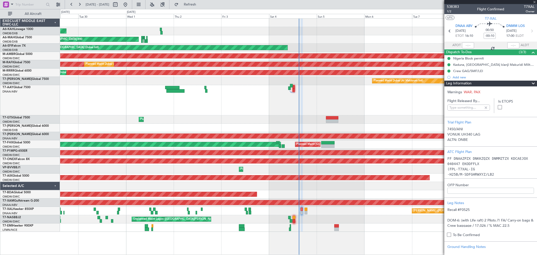
type input "[PERSON_NAME] (ANI)"
type input "7450"
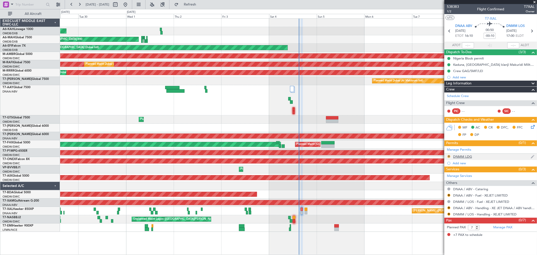
click at [447, 157] on button "R" at bounding box center [448, 156] width 3 height 3
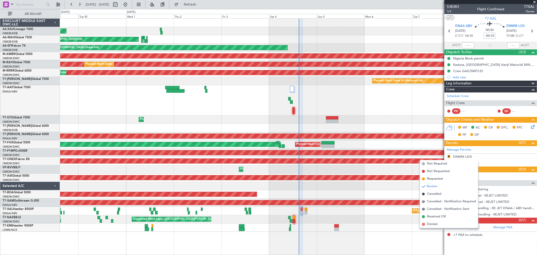
drag, startPoint x: 440, startPoint y: 215, endPoint x: 442, endPoint y: 209, distance: 6.9
click at [440, 215] on span "Received OK" at bounding box center [436, 216] width 19 height 5
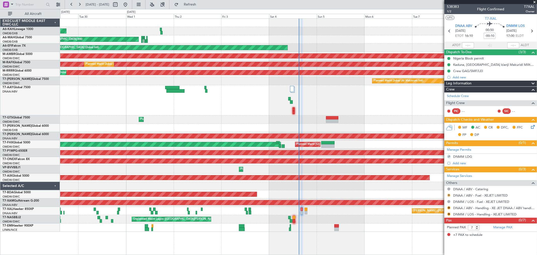
click at [448, 194] on button "R" at bounding box center [448, 195] width 3 height 3
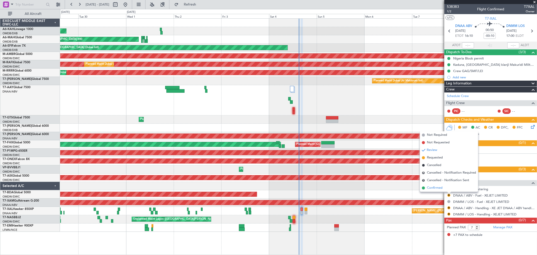
click at [437, 186] on span "Confirmed" at bounding box center [435, 187] width 16 height 5
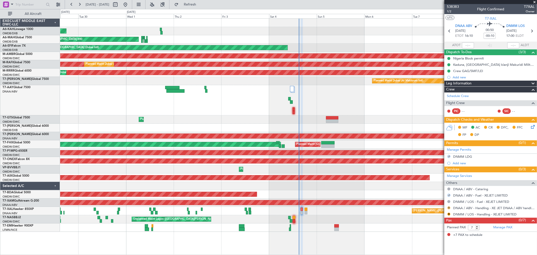
click at [448, 207] on button "R" at bounding box center [448, 207] width 3 height 3
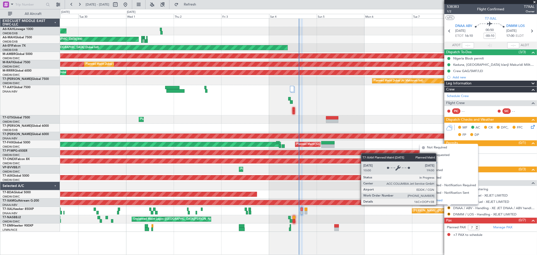
click at [437, 201] on span "Confirmed" at bounding box center [435, 200] width 16 height 5
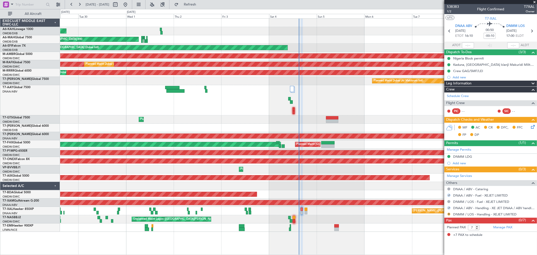
click at [449, 213] on button "R" at bounding box center [448, 213] width 3 height 3
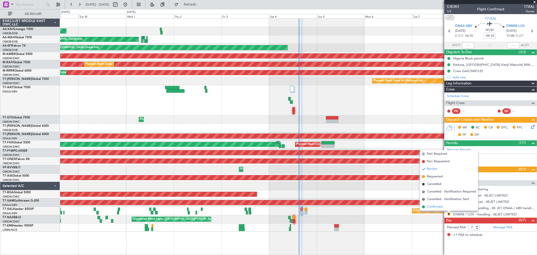
click at [439, 209] on li "Confirmed" at bounding box center [449, 207] width 58 height 8
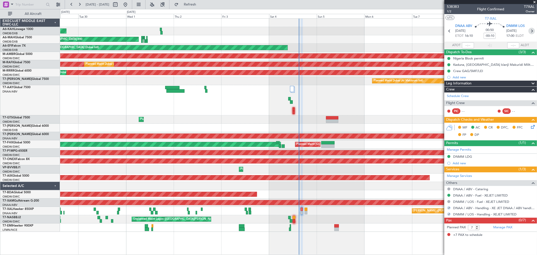
click at [530, 33] on icon at bounding box center [531, 31] width 7 height 7
type input "0"
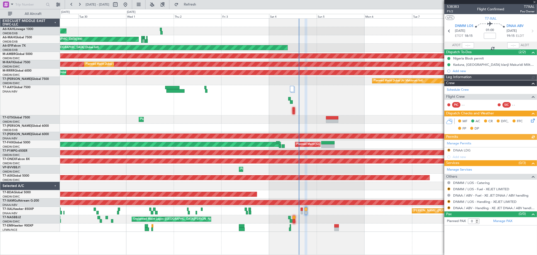
type input "[PERSON_NAME] (ANI)"
type input "7451"
click at [448, 149] on div "Manage Permits R DNAA LDG Add new" at bounding box center [490, 150] width 93 height 20
click at [449, 149] on button "R" at bounding box center [448, 149] width 3 height 3
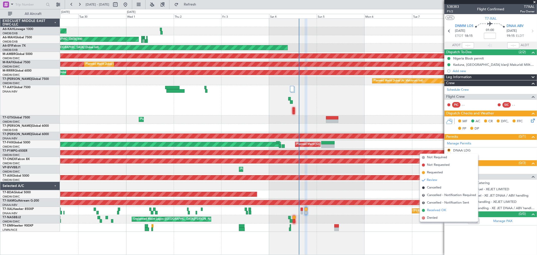
click at [435, 208] on span "Received OK" at bounding box center [436, 210] width 19 height 5
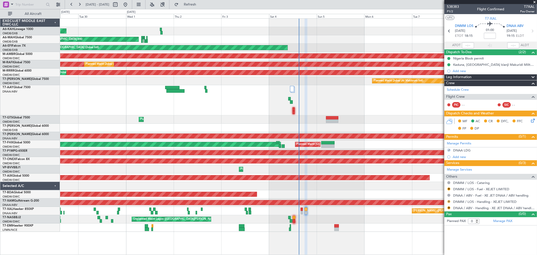
click at [448, 200] on button "R" at bounding box center [448, 201] width 3 height 3
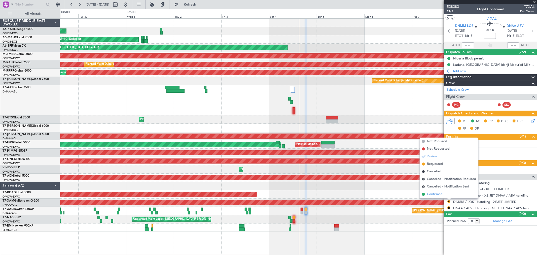
click at [438, 195] on span "Confirmed" at bounding box center [435, 194] width 16 height 5
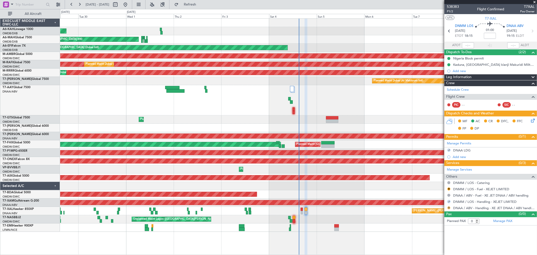
click at [448, 207] on button "R" at bounding box center [448, 207] width 3 height 3
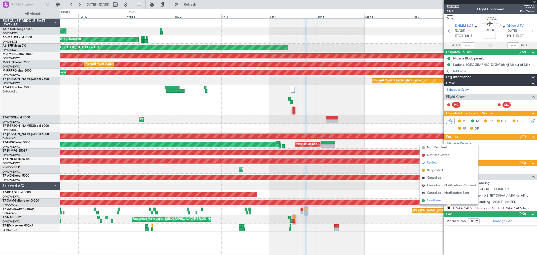
click at [436, 201] on span "Confirmed" at bounding box center [435, 200] width 16 height 5
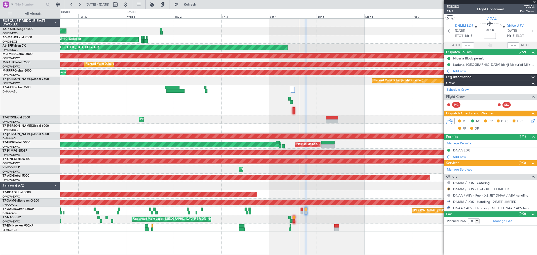
click at [448, 188] on button "R" at bounding box center [448, 188] width 3 height 3
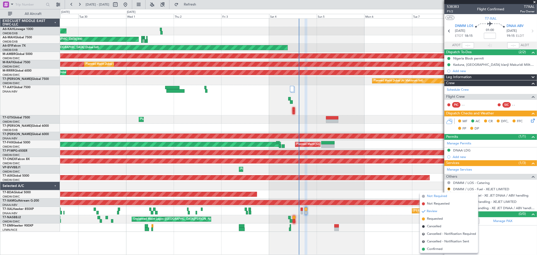
click at [429, 195] on span "Not Required" at bounding box center [437, 196] width 20 height 5
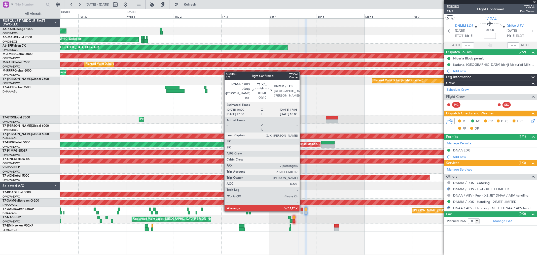
click at [302, 210] on div at bounding box center [301, 209] width 2 height 4
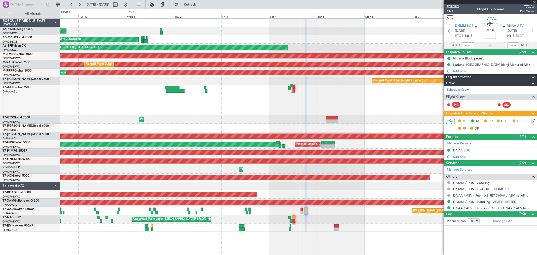
type input "[PERSON_NAME] (ANI)"
type input "7451"
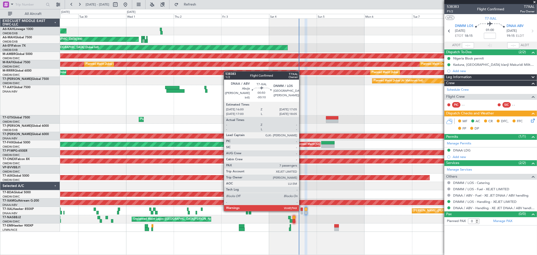
click at [301, 209] on div at bounding box center [301, 209] width 2 height 4
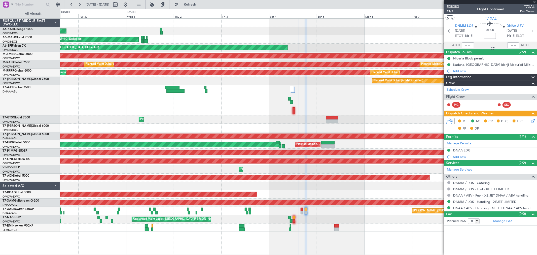
type input "-00:10"
type input "7"
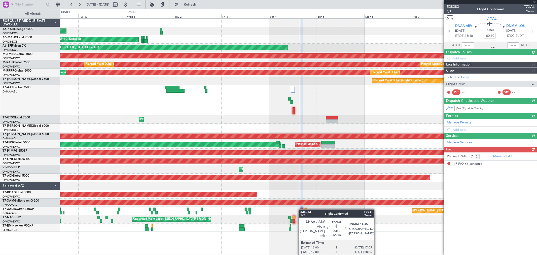
type input "[PERSON_NAME] (ANI)"
type input "7450"
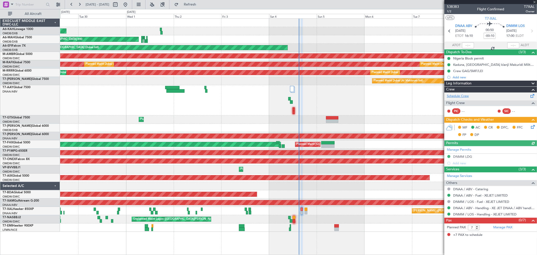
click at [462, 95] on link "Schedule Crew" at bounding box center [458, 96] width 22 height 5
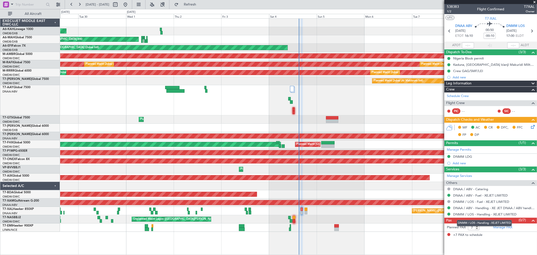
click at [502, 227] on mat-tooltip-component "DNMM / LOS - Handling - XEJET LIMITED" at bounding box center [484, 222] width 62 height 13
click at [501, 227] on link "Manage PAX" at bounding box center [502, 227] width 19 height 5
click at [199, 1] on button "Refresh" at bounding box center [187, 5] width 30 height 8
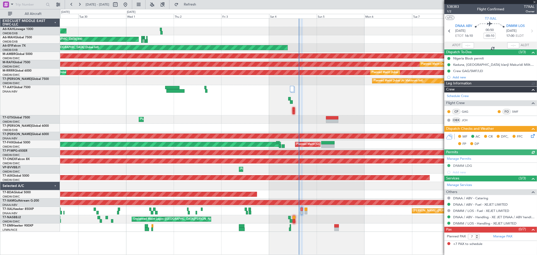
type input "[PERSON_NAME] (ANI)"
type input "7450"
click at [534, 136] on icon at bounding box center [532, 135] width 4 height 4
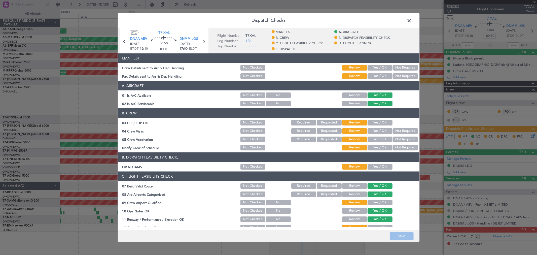
click at [373, 66] on button "Yes / OK" at bounding box center [379, 68] width 25 height 6
click at [376, 74] on button "Yes / OK" at bounding box center [379, 76] width 25 height 6
drag, startPoint x: 373, startPoint y: 119, endPoint x: 378, endPoint y: 131, distance: 12.5
click at [373, 119] on div "Yes / OK" at bounding box center [379, 122] width 25 height 7
click at [376, 124] on button "Yes / OK" at bounding box center [379, 123] width 25 height 6
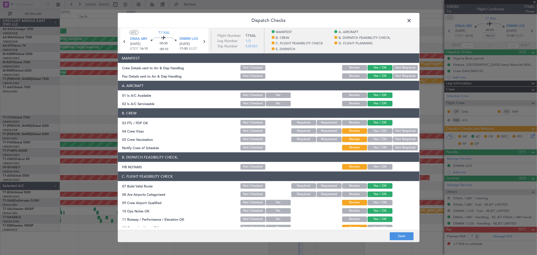
drag, startPoint x: 374, startPoint y: 129, endPoint x: 373, endPoint y: 136, distance: 6.6
click at [374, 130] on button "Yes / OK" at bounding box center [379, 131] width 25 height 6
drag, startPoint x: 373, startPoint y: 139, endPoint x: 374, endPoint y: 148, distance: 9.9
click at [373, 139] on button "Yes / OK" at bounding box center [379, 139] width 25 height 6
click at [374, 149] on button "Yes / OK" at bounding box center [379, 148] width 25 height 6
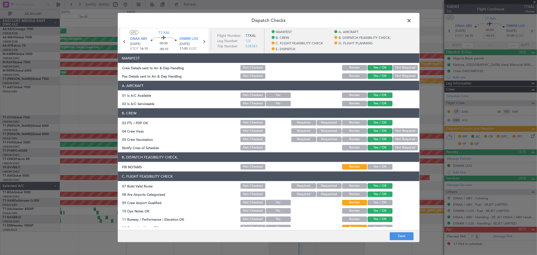
drag, startPoint x: 374, startPoint y: 166, endPoint x: 380, endPoint y: 193, distance: 26.9
click at [373, 166] on button "Yes / OK" at bounding box center [379, 167] width 25 height 6
drag, startPoint x: 378, startPoint y: 199, endPoint x: 376, endPoint y: 202, distance: 3.4
click at [376, 201] on div "Yes / OK" at bounding box center [379, 202] width 25 height 7
drag, startPoint x: 376, startPoint y: 202, endPoint x: 376, endPoint y: 200, distance: 2.5
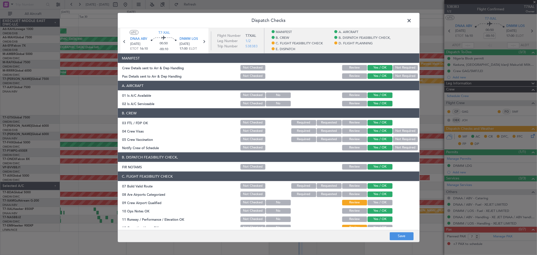
click at [376, 202] on button "Yes / OK" at bounding box center [379, 203] width 25 height 6
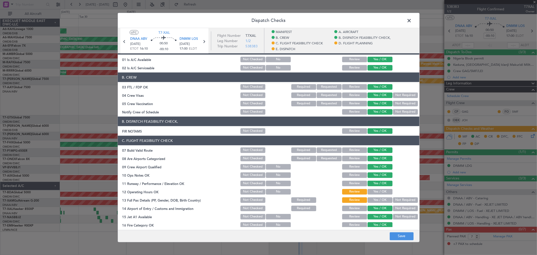
scroll to position [56, 0]
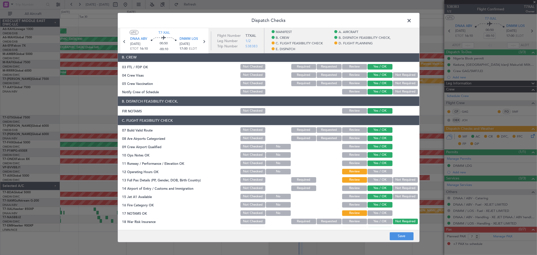
click at [370, 172] on button "Yes / OK" at bounding box center [379, 172] width 25 height 6
click at [372, 179] on button "Yes / OK" at bounding box center [379, 180] width 25 height 6
click at [373, 213] on button "Yes / OK" at bounding box center [379, 213] width 25 height 6
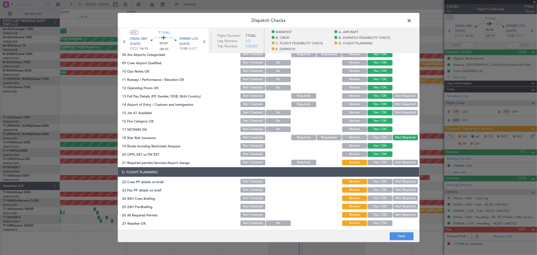
scroll to position [168, 0]
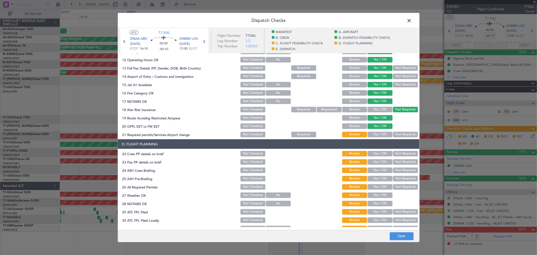
click at [379, 133] on button "Yes / OK" at bounding box center [379, 135] width 25 height 6
click at [376, 156] on button "Yes / OK" at bounding box center [379, 154] width 25 height 6
click at [374, 164] on div "Yes / OK" at bounding box center [379, 161] width 25 height 7
drag, startPoint x: 376, startPoint y: 160, endPoint x: 376, endPoint y: 165, distance: 5.0
click at [376, 161] on button "Yes / OK" at bounding box center [379, 162] width 25 height 6
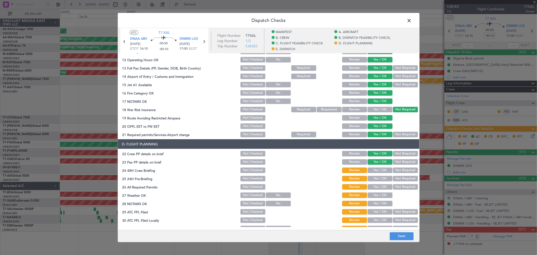
click at [375, 172] on div "Yes / OK" at bounding box center [379, 170] width 25 height 7
click at [373, 178] on button "Yes / OK" at bounding box center [379, 179] width 25 height 6
click at [374, 184] on button "Yes / OK" at bounding box center [379, 187] width 25 height 6
click at [375, 169] on button "Yes / OK" at bounding box center [379, 170] width 25 height 6
click at [374, 194] on button "Yes / OK" at bounding box center [379, 195] width 25 height 6
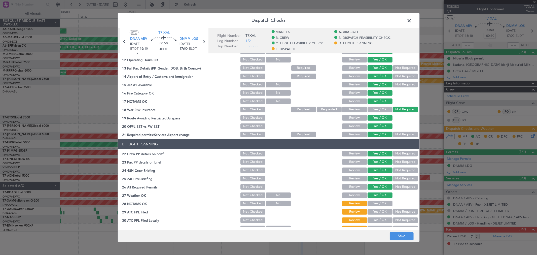
click at [374, 205] on button "Yes / OK" at bounding box center [379, 204] width 25 height 6
click at [373, 212] on button "Yes / OK" at bounding box center [379, 212] width 25 height 6
click at [372, 219] on button "Yes / OK" at bounding box center [379, 220] width 25 height 6
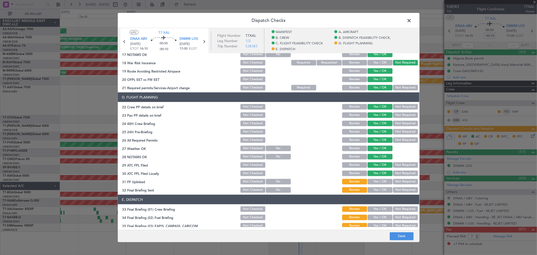
scroll to position [252, 0]
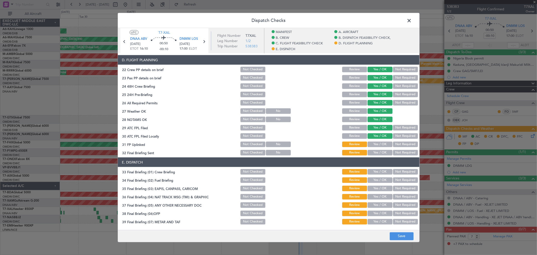
click at [372, 144] on button "Yes / OK" at bounding box center [379, 144] width 25 height 6
click at [372, 151] on button "Yes / OK" at bounding box center [379, 153] width 25 height 6
click at [374, 173] on button "Yes / OK" at bounding box center [379, 172] width 25 height 6
click at [376, 179] on button "Yes / OK" at bounding box center [379, 180] width 25 height 6
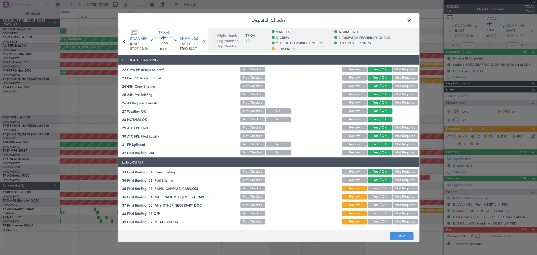
click at [402, 186] on button "Not Required" at bounding box center [405, 188] width 25 height 6
drag, startPoint x: 400, startPoint y: 196, endPoint x: 398, endPoint y: 198, distance: 3.4
click at [400, 196] on button "Not Required" at bounding box center [405, 197] width 25 height 6
click at [375, 204] on button "Yes / OK" at bounding box center [379, 205] width 25 height 6
click at [378, 214] on button "Yes / OK" at bounding box center [379, 213] width 25 height 6
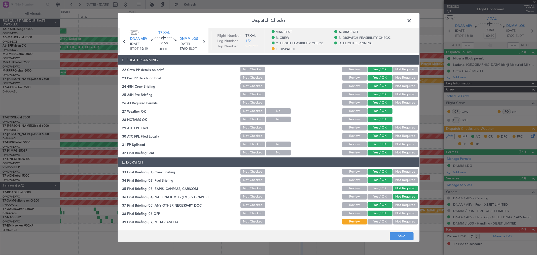
click at [375, 220] on button "Yes / OK" at bounding box center [379, 222] width 25 height 6
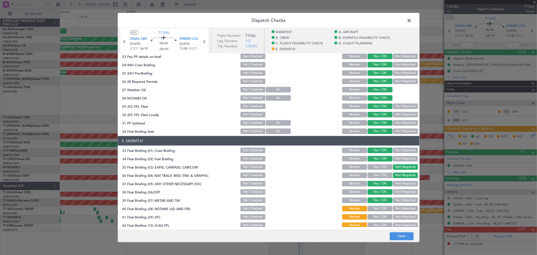
scroll to position [292, 0]
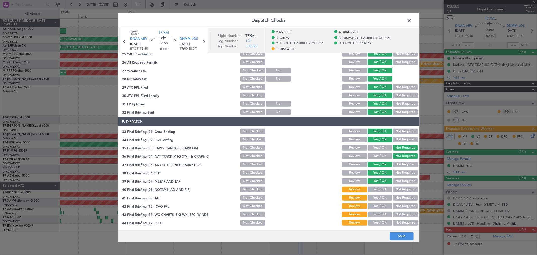
click at [374, 191] on button "Yes / OK" at bounding box center [379, 189] width 25 height 6
click at [373, 197] on button "Yes / OK" at bounding box center [379, 198] width 25 height 6
drag, startPoint x: 375, startPoint y: 202, endPoint x: 374, endPoint y: 209, distance: 7.2
click at [375, 203] on div "Yes / OK" at bounding box center [379, 205] width 25 height 7
click at [373, 209] on div "Yes / OK" at bounding box center [379, 205] width 25 height 7
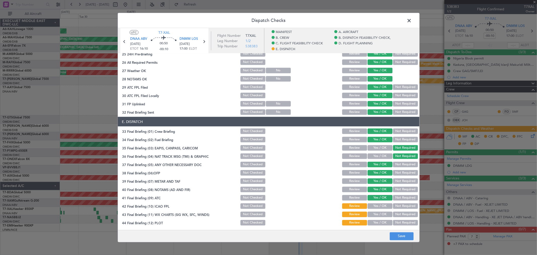
drag, startPoint x: 375, startPoint y: 207, endPoint x: 374, endPoint y: 214, distance: 7.7
click at [375, 207] on button "Yes / OK" at bounding box center [379, 206] width 25 height 6
drag, startPoint x: 375, startPoint y: 218, endPoint x: 374, endPoint y: 214, distance: 3.7
click at [374, 218] on section "E. DISPATCH 33 Final Briefing (01) Crew Briefing Not Checked Review Yes / OK No…" at bounding box center [268, 171] width 301 height 109
click at [373, 212] on button "Yes / OK" at bounding box center [379, 214] width 25 height 6
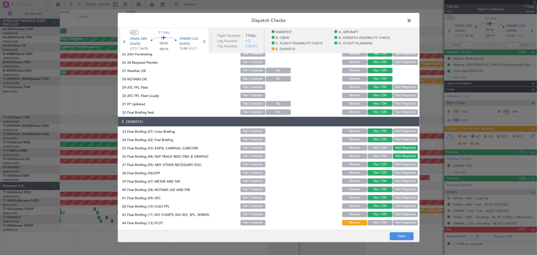
click at [374, 219] on div "Yes / OK" at bounding box center [379, 222] width 25 height 7
click at [382, 223] on button "Yes / OK" at bounding box center [379, 223] width 25 height 6
drag, startPoint x: 403, startPoint y: 231, endPoint x: 401, endPoint y: 234, distance: 3.6
click at [403, 232] on footer "Save" at bounding box center [268, 236] width 301 height 12
click at [401, 234] on button "Save" at bounding box center [402, 236] width 24 height 8
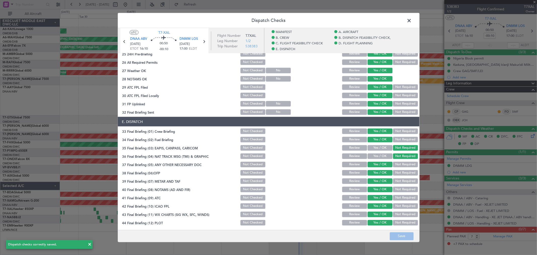
click at [412, 20] on span at bounding box center [412, 22] width 0 height 10
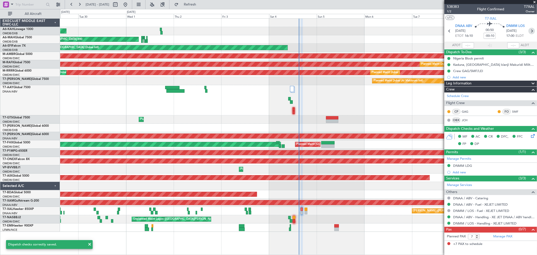
click at [534, 30] on icon at bounding box center [531, 31] width 7 height 7
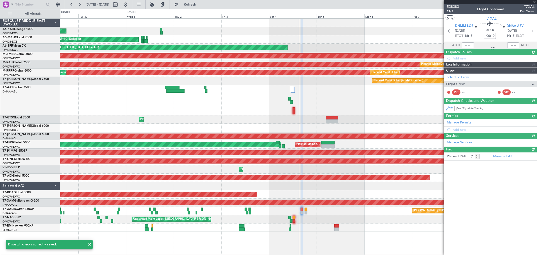
type input "0"
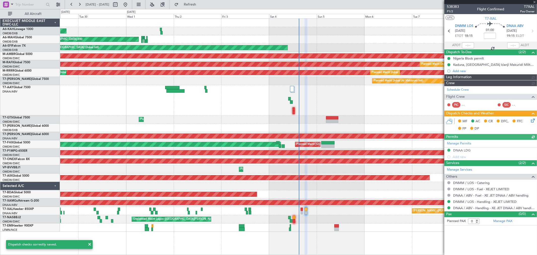
type input "[PERSON_NAME] (ANI)"
type input "7451"
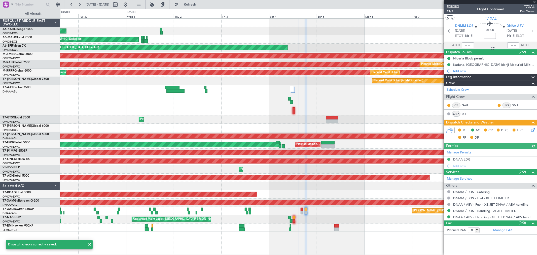
click at [531, 127] on icon at bounding box center [532, 129] width 4 height 4
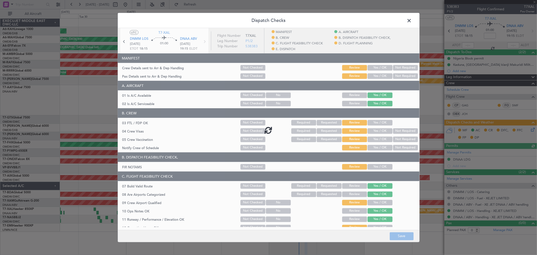
click at [375, 68] on div at bounding box center [268, 130] width 301 height 204
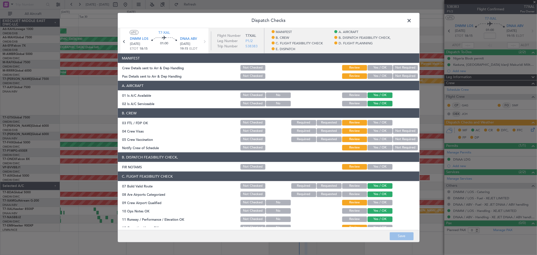
click at [375, 68] on button "Yes / OK" at bounding box center [379, 68] width 25 height 6
click at [374, 77] on button "Yes / OK" at bounding box center [379, 76] width 25 height 6
click at [372, 118] on section "B. CREW 03 FTL / FDP OK Not Checked Required Requested Review Yes / OK 04 Crew …" at bounding box center [268, 129] width 301 height 43
drag, startPoint x: 374, startPoint y: 123, endPoint x: 374, endPoint y: 128, distance: 5.5
click at [374, 123] on button "Yes / OK" at bounding box center [379, 123] width 25 height 6
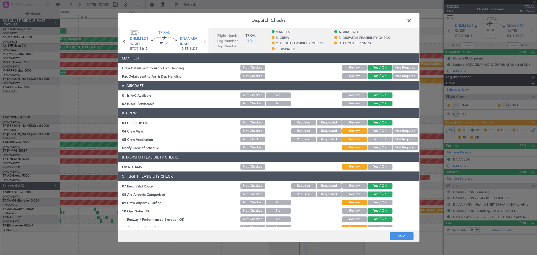
click at [374, 131] on button "Yes / OK" at bounding box center [379, 131] width 25 height 6
click at [374, 137] on button "Yes / OK" at bounding box center [379, 139] width 25 height 6
drag, startPoint x: 374, startPoint y: 144, endPoint x: 375, endPoint y: 148, distance: 3.6
click at [374, 145] on div "Yes / OK" at bounding box center [379, 147] width 25 height 7
click at [375, 148] on button "Yes / OK" at bounding box center [379, 148] width 25 height 6
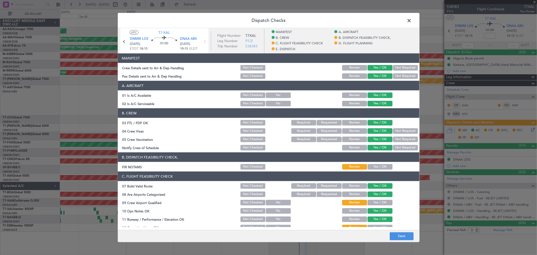
drag, startPoint x: 376, startPoint y: 165, endPoint x: 380, endPoint y: 177, distance: 13.2
click at [376, 166] on button "Yes / OK" at bounding box center [379, 167] width 25 height 6
click at [378, 200] on button "Yes / OK" at bounding box center [379, 203] width 25 height 6
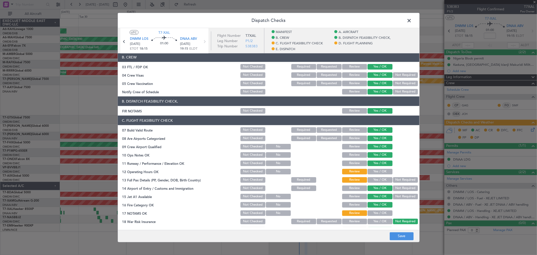
click at [375, 175] on section "C. FLIGHT FEASIBILITY CHECK 07 Build Valid Route Not Checked Required Requested…" at bounding box center [268, 183] width 301 height 134
click at [374, 171] on button "Yes / OK" at bounding box center [379, 172] width 25 height 6
click at [376, 178] on button "Yes / OK" at bounding box center [379, 180] width 25 height 6
drag, startPoint x: 375, startPoint y: 210, endPoint x: 386, endPoint y: 169, distance: 42.1
click at [375, 210] on button "Yes / OK" at bounding box center [379, 213] width 25 height 6
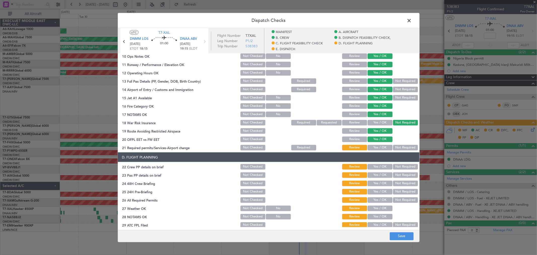
scroll to position [223, 0]
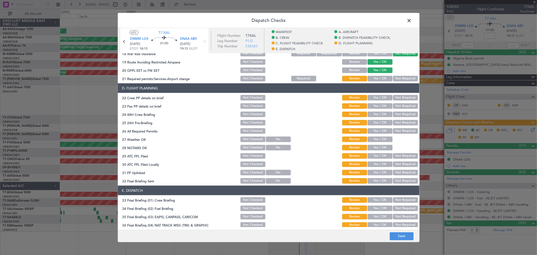
click at [372, 79] on button "Yes / OK" at bounding box center [379, 79] width 25 height 6
click at [374, 97] on button "Yes / OK" at bounding box center [379, 98] width 25 height 6
drag, startPoint x: 375, startPoint y: 104, endPoint x: 374, endPoint y: 109, distance: 5.1
click at [375, 105] on button "Yes / OK" at bounding box center [379, 106] width 25 height 6
drag, startPoint x: 374, startPoint y: 113, endPoint x: 376, endPoint y: 121, distance: 8.2
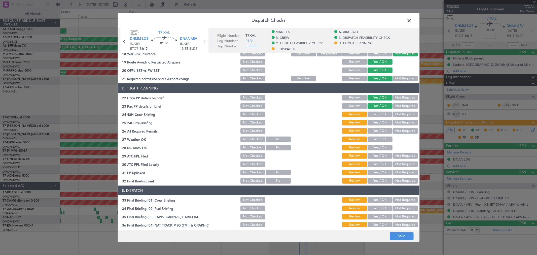
click at [375, 117] on div "Yes / OK" at bounding box center [379, 114] width 25 height 7
click at [376, 124] on button "Yes / OK" at bounding box center [379, 123] width 25 height 6
drag, startPoint x: 376, startPoint y: 128, endPoint x: 378, endPoint y: 135, distance: 7.8
click at [376, 129] on button "Yes / OK" at bounding box center [379, 131] width 25 height 6
click at [378, 136] on button "Yes / OK" at bounding box center [379, 139] width 25 height 6
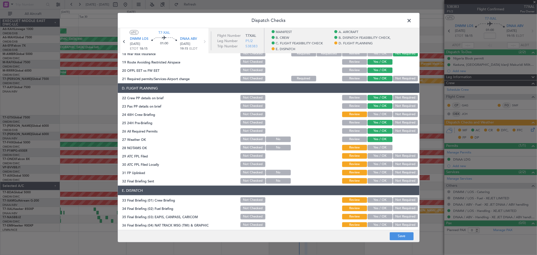
click at [374, 116] on button "Yes / OK" at bounding box center [379, 114] width 25 height 6
drag, startPoint x: 378, startPoint y: 145, endPoint x: 378, endPoint y: 150, distance: 4.3
click at [378, 147] on button "Yes / OK" at bounding box center [379, 148] width 25 height 6
click at [377, 153] on button "Yes / OK" at bounding box center [379, 156] width 25 height 6
drag, startPoint x: 376, startPoint y: 161, endPoint x: 376, endPoint y: 168, distance: 6.8
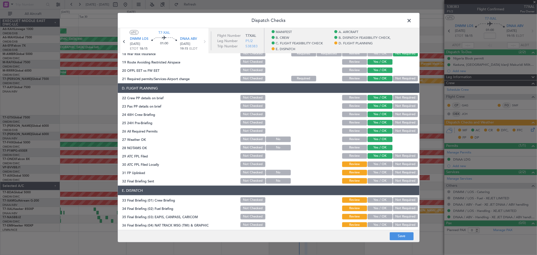
click at [376, 162] on button "Yes / OK" at bounding box center [379, 164] width 25 height 6
click at [376, 171] on button "Yes / OK" at bounding box center [379, 173] width 25 height 6
click at [375, 178] on button "Yes / OK" at bounding box center [379, 181] width 25 height 6
click at [377, 197] on button "Yes / OK" at bounding box center [379, 200] width 25 height 6
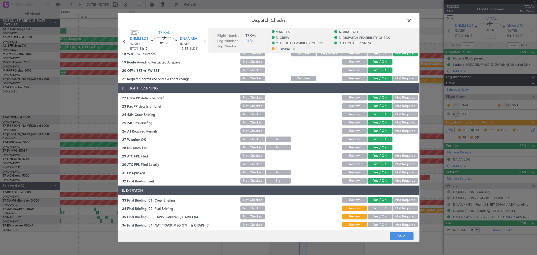
click at [378, 206] on button "Yes / OK" at bounding box center [379, 208] width 25 height 6
click at [406, 215] on button "Not Required" at bounding box center [405, 217] width 25 height 6
drag, startPoint x: 405, startPoint y: 225, endPoint x: 404, endPoint y: 211, distance: 14.1
click at [404, 224] on button "Not Required" at bounding box center [405, 225] width 25 height 6
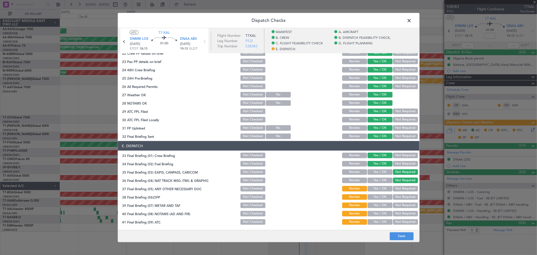
scroll to position [292, 0]
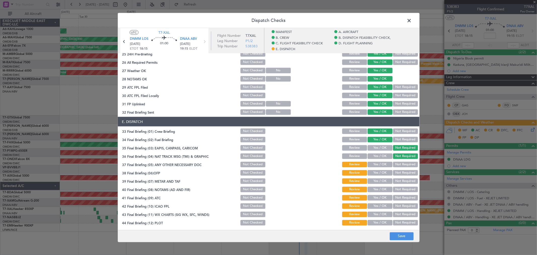
click at [379, 168] on section "E. DISPATCH 33 Final Briefing (01) Crew Briefing Not Checked Review Yes / OK No…" at bounding box center [268, 171] width 301 height 109
click at [378, 164] on button "Yes / OK" at bounding box center [379, 165] width 25 height 6
click at [378, 176] on section "E. DISPATCH 33 Final Briefing (01) Crew Briefing Not Checked Review Yes / OK No…" at bounding box center [268, 171] width 301 height 109
click at [378, 174] on button "Yes / OK" at bounding box center [379, 173] width 25 height 6
click at [378, 183] on button "Yes / OK" at bounding box center [379, 181] width 25 height 6
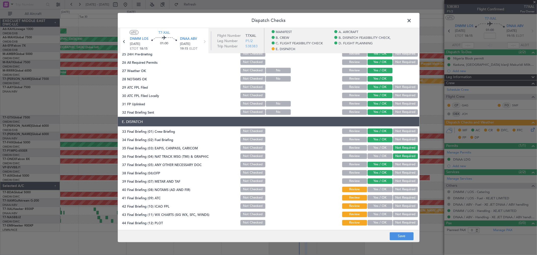
click at [377, 189] on button "Yes / OK" at bounding box center [379, 189] width 25 height 6
click at [376, 195] on button "Yes / OK" at bounding box center [379, 198] width 25 height 6
click at [377, 203] on button "Yes / OK" at bounding box center [379, 206] width 25 height 6
click at [379, 214] on button "Yes / OK" at bounding box center [379, 214] width 25 height 6
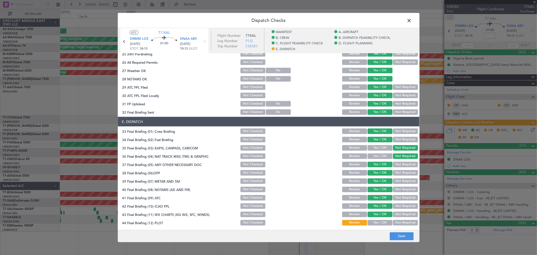
drag, startPoint x: 378, startPoint y: 220, endPoint x: 385, endPoint y: 224, distance: 8.4
click at [379, 220] on button "Yes / OK" at bounding box center [379, 223] width 25 height 6
click at [403, 232] on button "Save" at bounding box center [402, 236] width 24 height 8
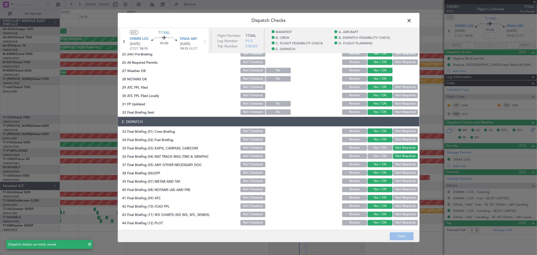
click at [412, 19] on span at bounding box center [412, 22] width 0 height 10
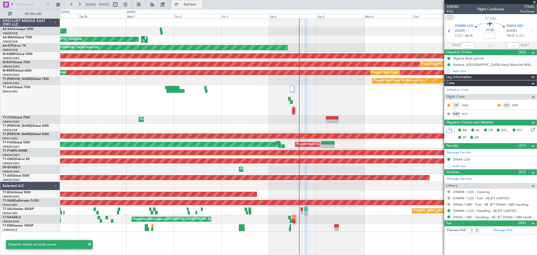
click at [201, 6] on span "Refresh" at bounding box center [189, 5] width 21 height 4
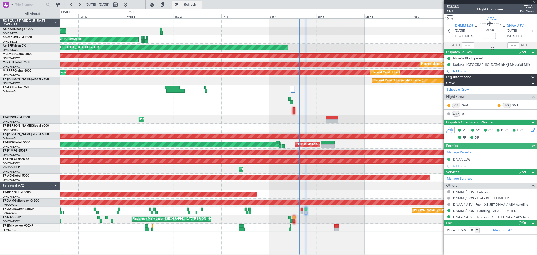
type input "[PERSON_NAME] (ANI)"
type input "7451"
click at [464, 27] on span "DNMM LOS" at bounding box center [464, 26] width 18 height 5
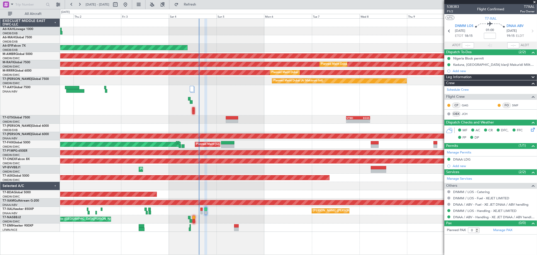
click at [264, 125] on div "Planned Maint [GEOGRAPHIC_DATA] (Al Bateen Executive) Planned Maint [GEOGRAPHIC…" at bounding box center [298, 125] width 476 height 213
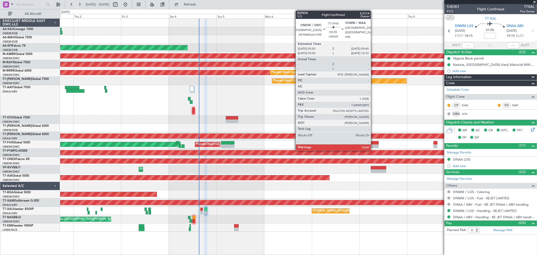
click at [373, 145] on div at bounding box center [375, 146] width 8 height 4
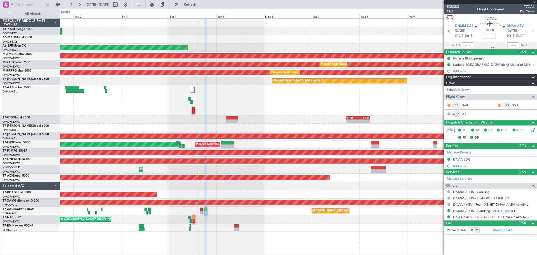
type input "+00:05"
type input "1"
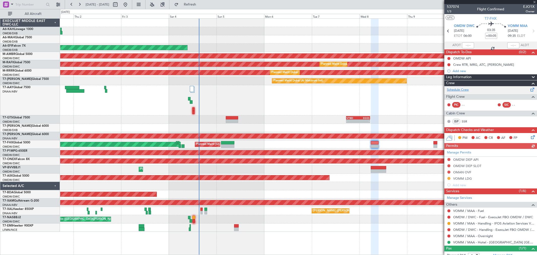
click at [466, 88] on link "Schedule Crew" at bounding box center [458, 89] width 22 height 5
click at [199, 210] on div "[PERSON_NAME] ([PERSON_NAME] Intl)" at bounding box center [298, 211] width 476 height 8
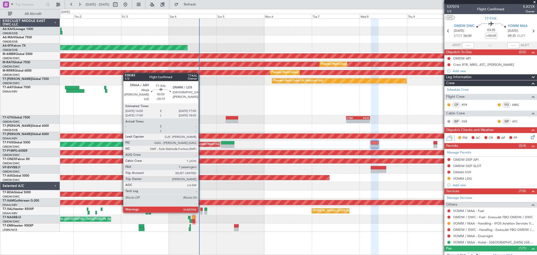
click at [201, 211] on div at bounding box center [201, 213] width 2 height 4
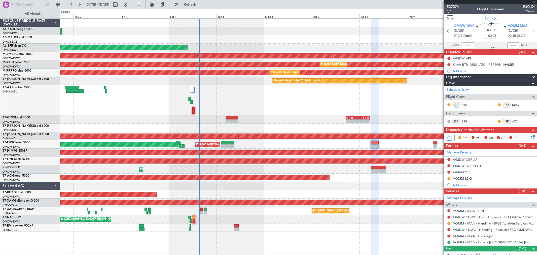
type input "-00:10"
type input "7"
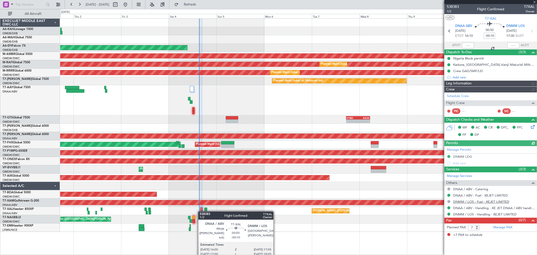
type input "[PERSON_NAME] (ANI)"
type input "7450"
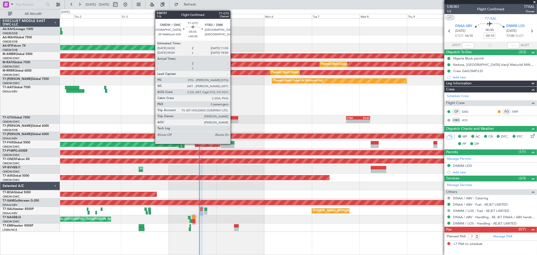
click at [233, 119] on div at bounding box center [232, 118] width 12 height 4
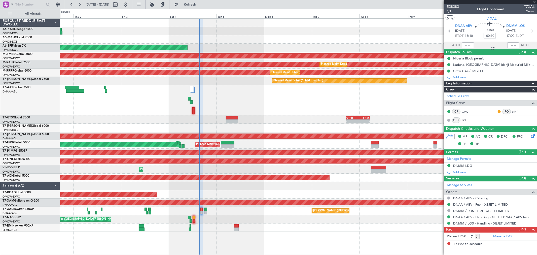
type input "+00:30"
type input "0"
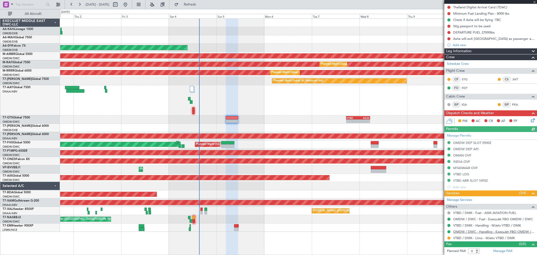
scroll to position [58, 0]
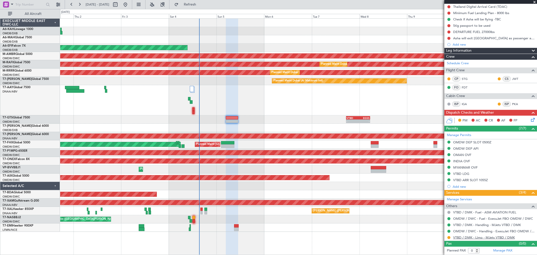
click at [461, 238] on link "VTBD / DMK - Limo - MJets VTBD / DMK" at bounding box center [484, 237] width 62 height 4
click at [449, 237] on button at bounding box center [448, 237] width 3 height 3
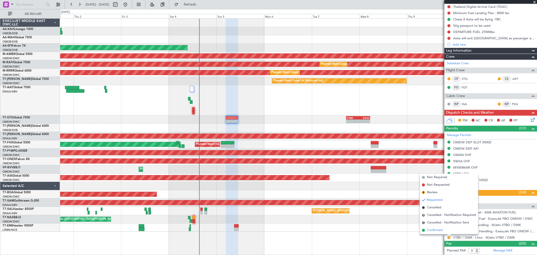
click at [438, 230] on span "Confirmed" at bounding box center [435, 230] width 16 height 5
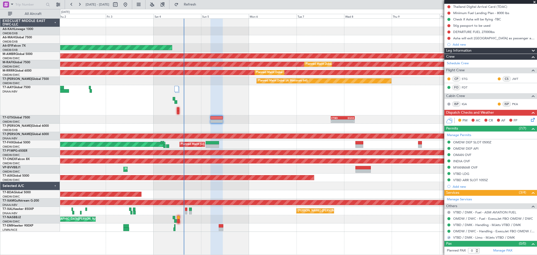
click at [324, 141] on div "Planned Maint [GEOGRAPHIC_DATA] (Seletar) Planned Maint [GEOGRAPHIC_DATA] ([GEO…" at bounding box center [298, 144] width 476 height 8
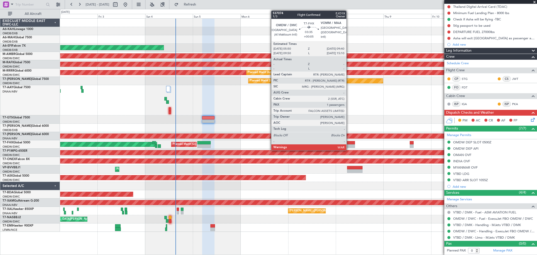
click at [349, 144] on div at bounding box center [351, 146] width 8 height 4
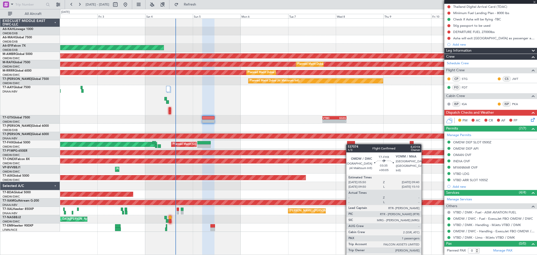
type input "+00:05"
type input "1"
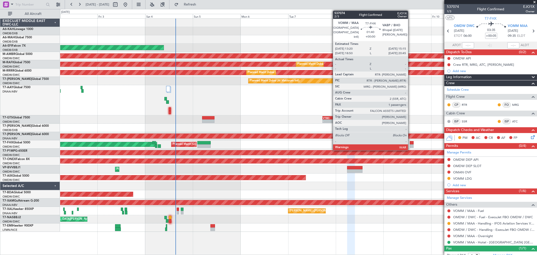
click at [410, 145] on div at bounding box center [412, 146] width 4 height 4
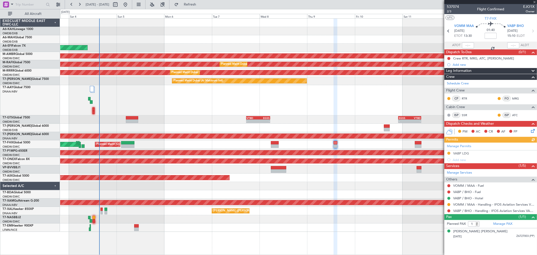
click at [289, 143] on div "Planned Maint [GEOGRAPHIC_DATA] (Seletar) Planned Maint [GEOGRAPHIC_DATA] ([GEO…" at bounding box center [298, 144] width 476 height 8
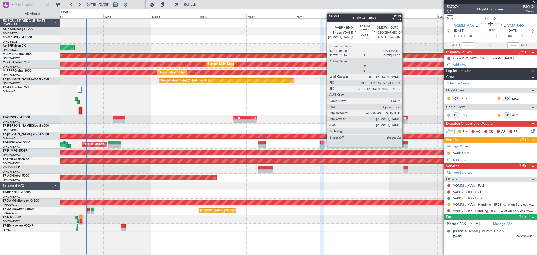
click at [405, 146] on div at bounding box center [405, 146] width 6 height 4
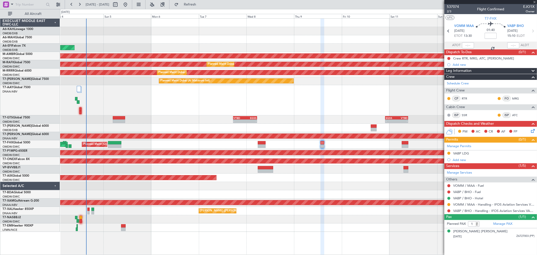
type input "+00:15"
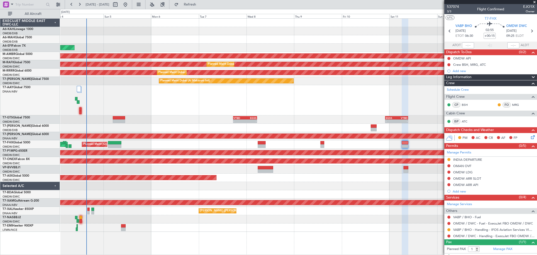
click at [534, 1] on span at bounding box center [534, 2] width 5 height 5
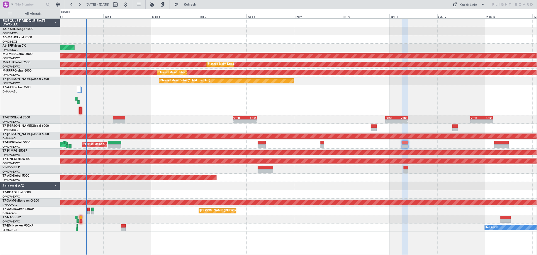
type input "0"
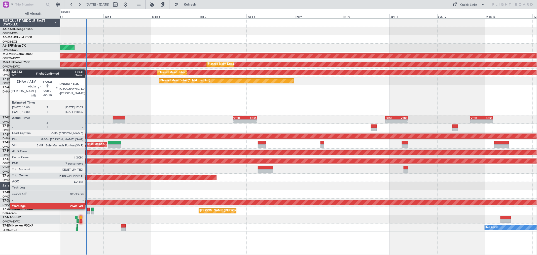
click at [88, 208] on div at bounding box center [88, 209] width 2 height 4
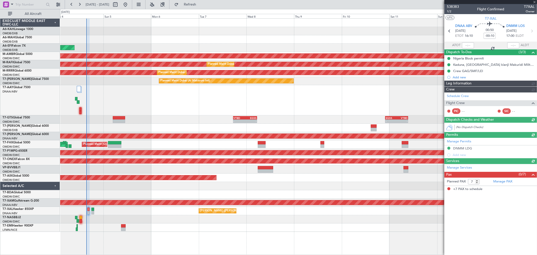
type input "[PERSON_NAME] (ANI)"
type input "7450"
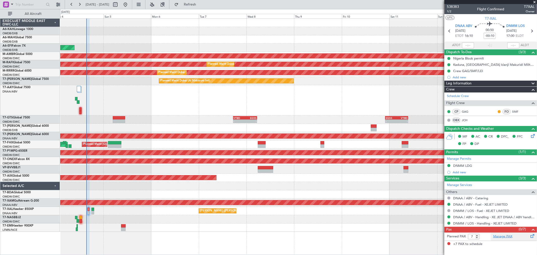
click at [507, 235] on link "Manage PAX" at bounding box center [502, 236] width 19 height 5
type input "[PERSON_NAME] (ANI)"
type input "7450"
click at [202, 2] on button "Refresh" at bounding box center [187, 5] width 30 height 8
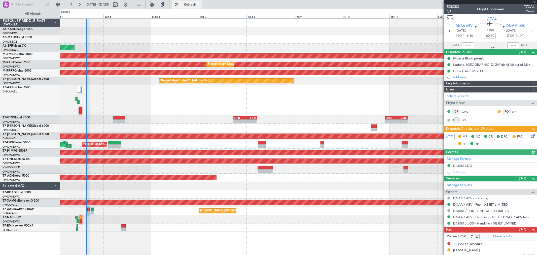
type input "[PERSON_NAME] (ANI)"
type input "7450"
click at [530, 136] on icon at bounding box center [532, 135] width 4 height 4
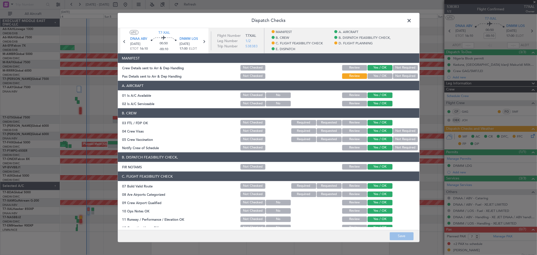
click at [372, 77] on button "Yes / OK" at bounding box center [379, 76] width 25 height 6
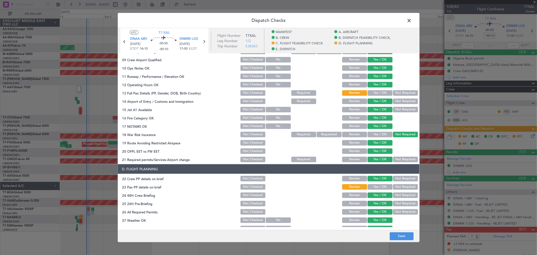
scroll to position [168, 0]
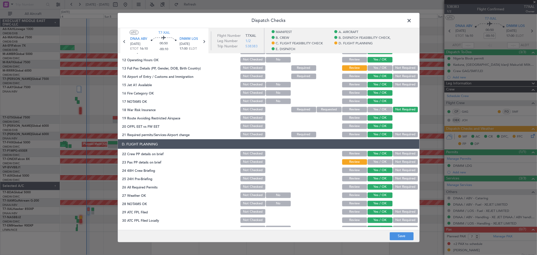
click at [379, 62] on div "Yes / OK" at bounding box center [379, 59] width 25 height 7
click at [375, 67] on button "Yes / OK" at bounding box center [379, 68] width 25 height 6
click at [372, 163] on button "Yes / OK" at bounding box center [379, 162] width 25 height 6
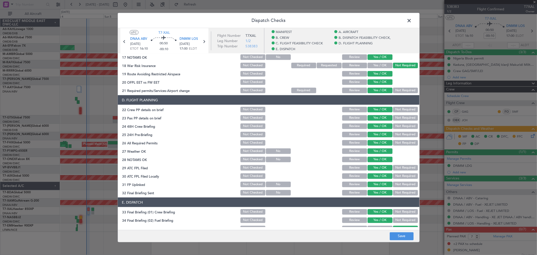
scroll to position [223, 0]
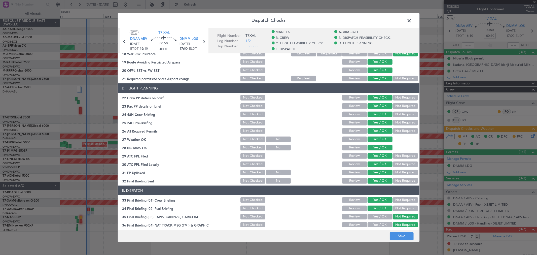
click at [397, 231] on footer "Save" at bounding box center [268, 236] width 301 height 12
click at [401, 238] on button "Save" at bounding box center [402, 236] width 24 height 8
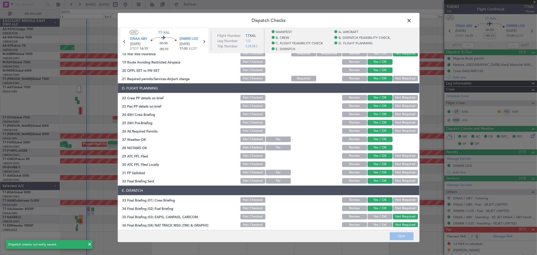
click at [412, 22] on span at bounding box center [412, 22] width 0 height 10
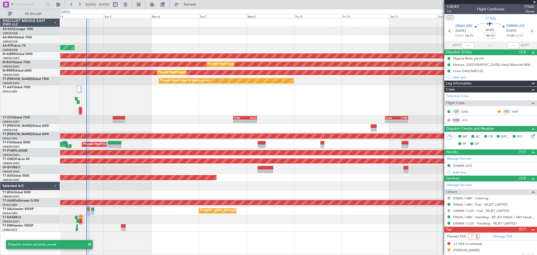
click at [475, 239] on input "7" at bounding box center [474, 237] width 12 height 6
type input "5"
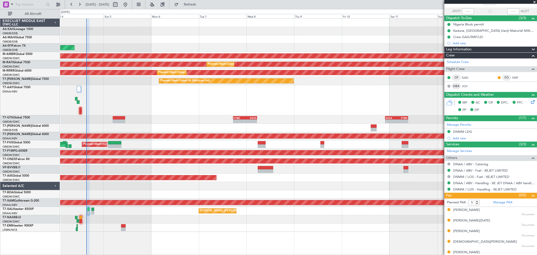
scroll to position [39, 0]
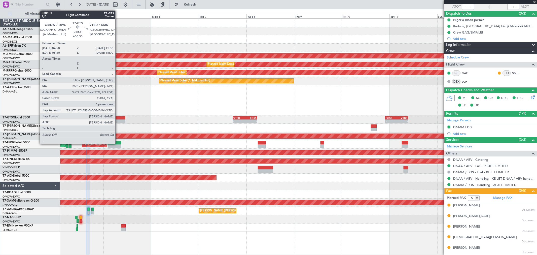
click at [118, 120] on div at bounding box center [119, 121] width 12 height 4
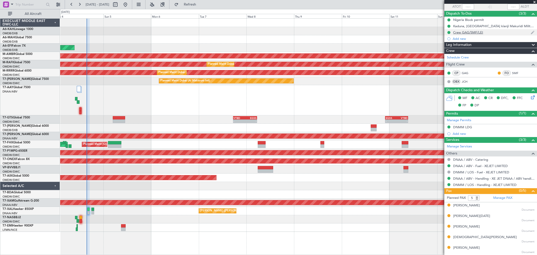
scroll to position [0, 0]
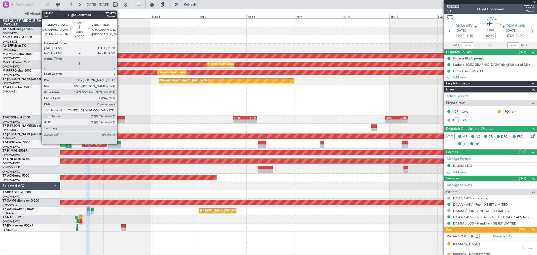
click at [120, 117] on div at bounding box center [119, 118] width 12 height 4
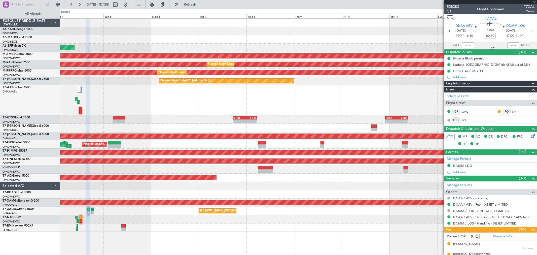
type input "+00:30"
type input "0"
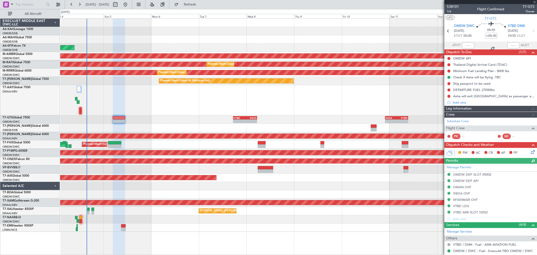
type input "[PERSON_NAME] ([PERSON_NAME])"
type input "7400"
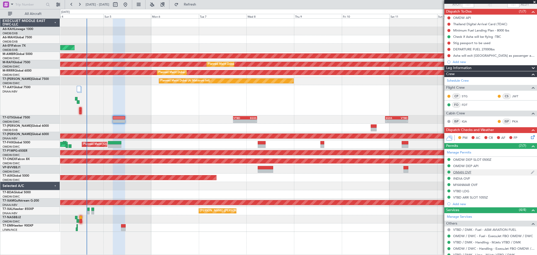
scroll to position [58, 0]
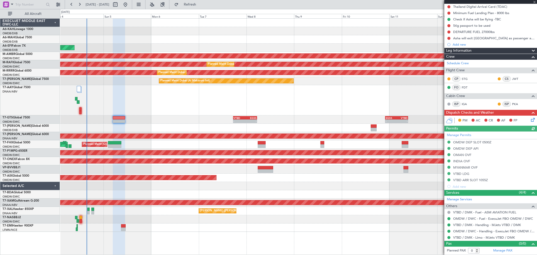
type input "[PERSON_NAME] ([PERSON_NAME])"
type input "7400"
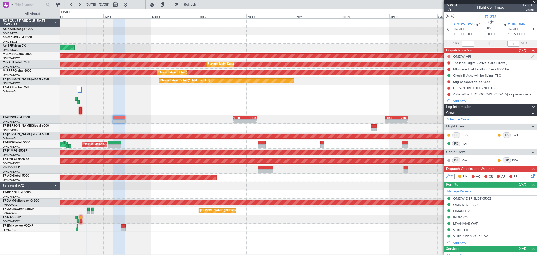
click at [448, 55] on button at bounding box center [448, 56] width 3 height 3
click at [440, 77] on span at bounding box center [439, 78] width 3 height 3
click at [448, 63] on button at bounding box center [448, 62] width 3 height 3
click at [446, 83] on span "Completed" at bounding box center [451, 84] width 17 height 5
click at [448, 69] on button at bounding box center [448, 69] width 3 height 3
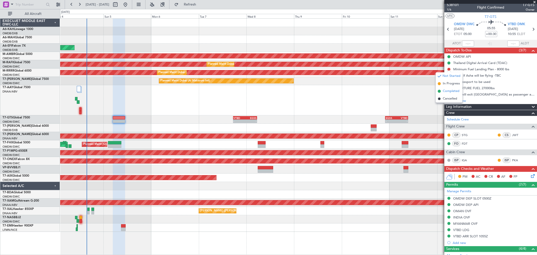
click at [444, 89] on span "Completed" at bounding box center [451, 91] width 17 height 5
click at [448, 81] on button at bounding box center [448, 81] width 3 height 3
drag, startPoint x: 446, startPoint y: 103, endPoint x: 452, endPoint y: 95, distance: 10.3
click at [445, 103] on span "Completed" at bounding box center [451, 103] width 17 height 5
click at [449, 88] on button at bounding box center [448, 88] width 3 height 3
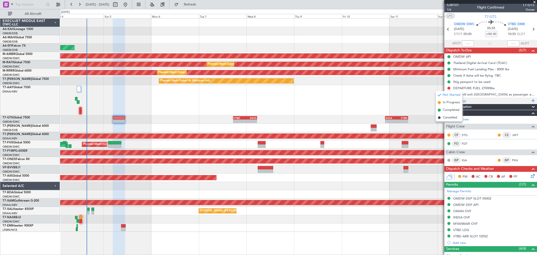
drag, startPoint x: 446, startPoint y: 108, endPoint x: 449, endPoint y: 98, distance: 11.2
click at [446, 109] on span "Completed" at bounding box center [451, 109] width 17 height 5
click at [448, 94] on button at bounding box center [448, 94] width 3 height 3
click at [439, 115] on span at bounding box center [439, 116] width 3 height 3
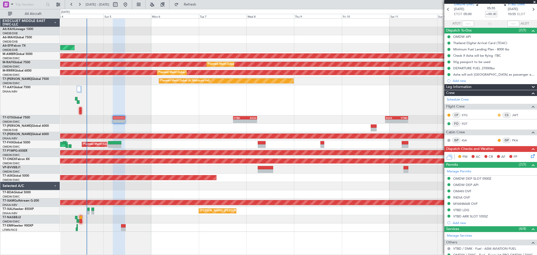
scroll to position [0, 0]
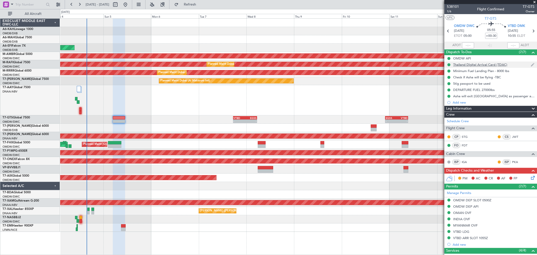
click at [476, 64] on div "Thailand Digital Arrival Card (TDAC)" at bounding box center [480, 64] width 54 height 4
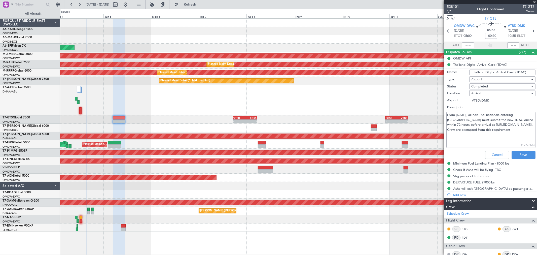
drag, startPoint x: 519, startPoint y: 130, endPoint x: 481, endPoint y: 125, distance: 38.1
click at [481, 125] on textarea "From [DATE], all non-Thai nationals entering [GEOGRAPHIC_DATA] must submit the …" at bounding box center [490, 130] width 89 height 36
click at [489, 138] on textarea "From [DATE], all non-Thai nationals entering [GEOGRAPHIC_DATA] must submit the …" at bounding box center [490, 130] width 89 height 36
drag, startPoint x: 526, startPoint y: 124, endPoint x: 480, endPoint y: 124, distance: 46.3
click at [480, 124] on textarea "From [DATE], all non-Thai nationals entering [GEOGRAPHIC_DATA] must submit the …" at bounding box center [490, 130] width 89 height 36
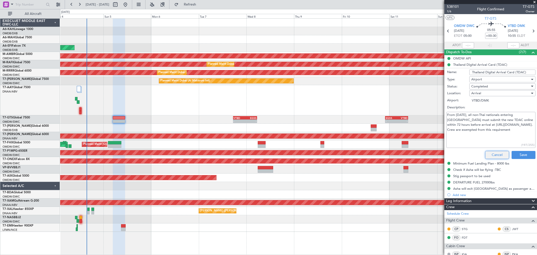
click at [495, 152] on button "Cancel" at bounding box center [497, 155] width 24 height 8
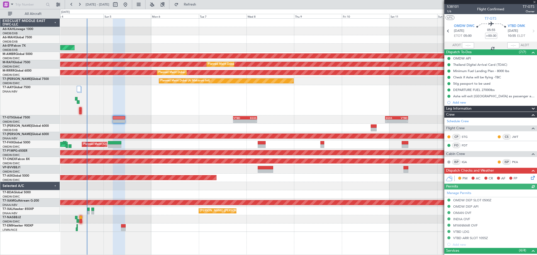
type input "[PERSON_NAME] ([PERSON_NAME])"
type input "7400"
click at [471, 64] on div "Thailand Digital Arrival Card (TDAC)" at bounding box center [480, 64] width 54 height 4
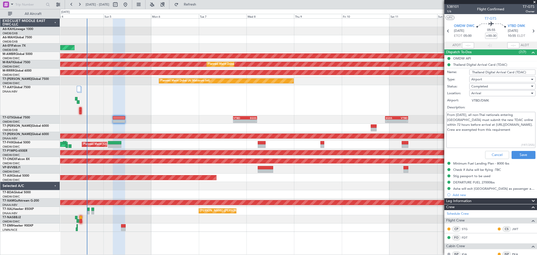
drag, startPoint x: 475, startPoint y: 113, endPoint x: 510, endPoint y: 134, distance: 40.9
click at [510, 134] on textarea "From [DATE], all non-Thai nationals entering [GEOGRAPHIC_DATA] must submit the …" at bounding box center [490, 130] width 89 height 36
click at [510, 131] on textarea "From [DATE], all non-Thai nationals entering [GEOGRAPHIC_DATA] must submit the …" at bounding box center [490, 130] width 89 height 36
drag, startPoint x: 510, startPoint y: 129, endPoint x: 495, endPoint y: 126, distance: 15.4
click at [495, 126] on textarea "From [DATE], all non-Thai nationals entering [GEOGRAPHIC_DATA] must submit the …" at bounding box center [490, 130] width 89 height 36
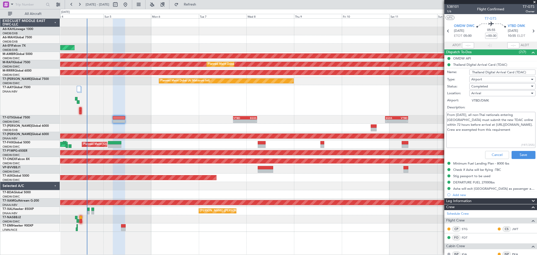
click at [499, 131] on textarea "From [DATE], all non-Thai nationals entering [GEOGRAPHIC_DATA] must submit the …" at bounding box center [490, 130] width 89 height 36
drag, startPoint x: 528, startPoint y: 124, endPoint x: 475, endPoint y: 114, distance: 54.3
click at [475, 114] on textarea "From [DATE], all non-Thai nationals entering [GEOGRAPHIC_DATA] must submit the …" at bounding box center [490, 130] width 89 height 36
click at [487, 158] on button "Cancel" at bounding box center [497, 155] width 24 height 8
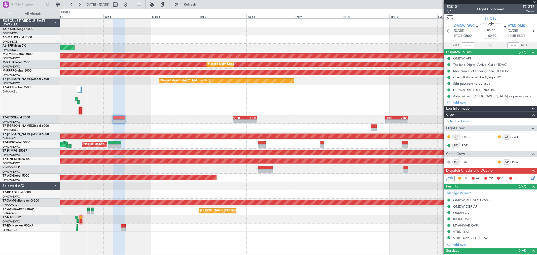
click at [531, 177] on icon at bounding box center [532, 177] width 4 height 4
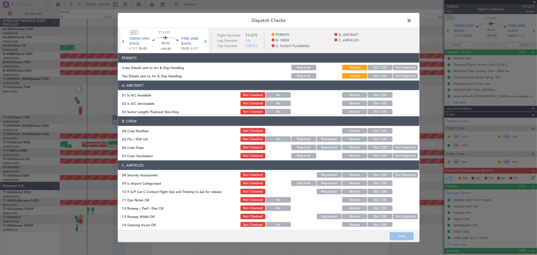
click at [379, 67] on button "Yes / OK" at bounding box center [379, 68] width 25 height 6
click at [374, 77] on button "Yes / OK" at bounding box center [379, 76] width 25 height 6
drag, startPoint x: 375, startPoint y: 89, endPoint x: 373, endPoint y: 95, distance: 6.7
click at [374, 92] on section "A. AIRCRAFT 01 Is A/C Available Not Checked No Review Yes / OK 02 Is A/C Servic…" at bounding box center [268, 98] width 301 height 34
click at [373, 95] on button "Yes / OK" at bounding box center [379, 95] width 25 height 6
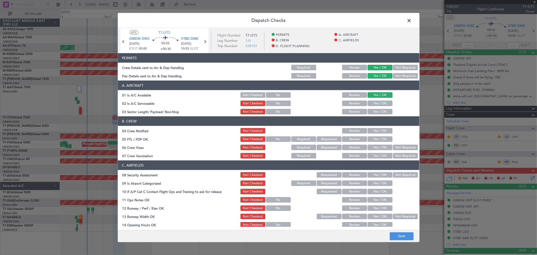
click at [373, 101] on button "Yes / OK" at bounding box center [379, 103] width 25 height 6
click at [374, 107] on section "A. AIRCRAFT 01 Is A/C Available Not Checked No Review Yes / OK 02 Is A/C Servic…" at bounding box center [268, 98] width 301 height 34
click at [374, 111] on button "Yes / OK" at bounding box center [379, 112] width 25 height 6
click at [374, 131] on button "Yes / OK" at bounding box center [379, 131] width 25 height 6
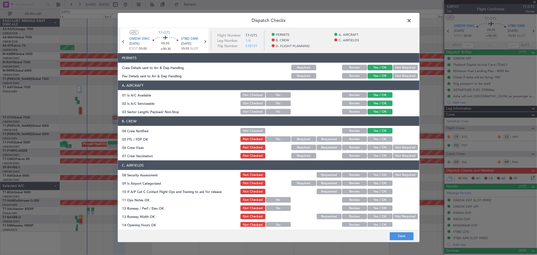
click at [376, 139] on button "Yes / OK" at bounding box center [379, 139] width 25 height 6
click at [376, 152] on section "B. CREW 04 Crew Notified Not Checked Review Yes / OK 05 FTL / FDP OK Not Checke…" at bounding box center [268, 137] width 301 height 43
click at [373, 148] on button "Yes / OK" at bounding box center [379, 147] width 25 height 6
click at [374, 157] on button "Yes / OK" at bounding box center [379, 156] width 25 height 6
click at [374, 174] on button "Yes / OK" at bounding box center [379, 175] width 25 height 6
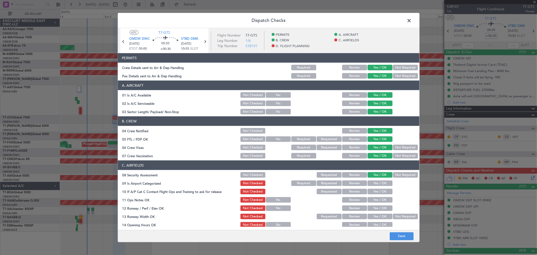
drag, startPoint x: 376, startPoint y: 182, endPoint x: 372, endPoint y: 197, distance: 15.5
click at [375, 183] on button "Yes / OK" at bounding box center [379, 183] width 25 height 6
click at [372, 197] on button "Yes / OK" at bounding box center [379, 200] width 25 height 6
click at [372, 194] on button "Yes / OK" at bounding box center [379, 192] width 25 height 6
click at [373, 205] on button "Yes / OK" at bounding box center [379, 208] width 25 height 6
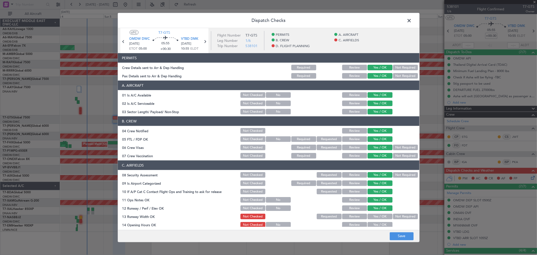
click at [373, 216] on button "Yes / OK" at bounding box center [379, 216] width 25 height 6
drag, startPoint x: 374, startPoint y: 223, endPoint x: 375, endPoint y: 209, distance: 14.1
click at [374, 223] on button "Yes / OK" at bounding box center [379, 225] width 25 height 6
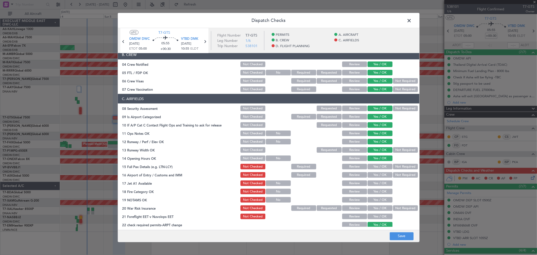
scroll to position [84, 0]
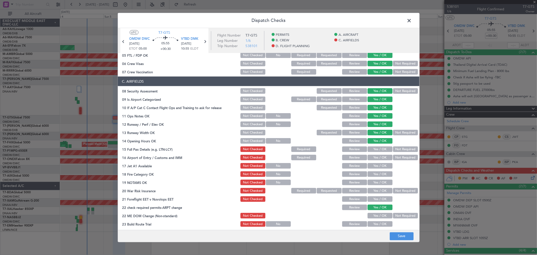
click at [369, 147] on button "Yes / OK" at bounding box center [379, 149] width 25 height 6
click at [373, 156] on button "Yes / OK" at bounding box center [379, 158] width 25 height 6
click at [374, 161] on section "C. AIRFIELDS 08 Security Assessment Not Checked Requested Review Yes / OK Not R…" at bounding box center [268, 156] width 301 height 159
click at [373, 164] on button "Yes / OK" at bounding box center [379, 166] width 25 height 6
click at [373, 174] on button "Yes / OK" at bounding box center [379, 174] width 25 height 6
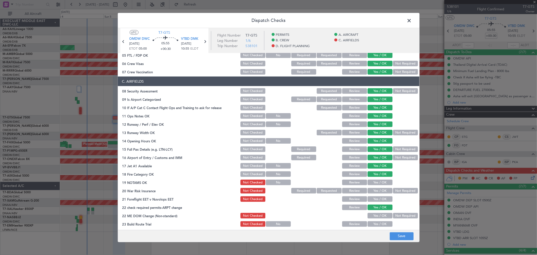
drag, startPoint x: 373, startPoint y: 183, endPoint x: 373, endPoint y: 187, distance: 4.6
click at [373, 183] on button "Yes / OK" at bounding box center [379, 182] width 25 height 6
click at [373, 188] on button "Yes / OK" at bounding box center [379, 191] width 25 height 6
click at [371, 200] on button "Yes / OK" at bounding box center [379, 199] width 25 height 6
click at [372, 214] on button "Yes / OK" at bounding box center [379, 216] width 25 height 6
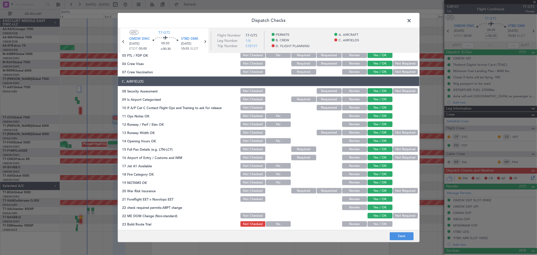
click at [373, 223] on button "Yes / OK" at bounding box center [379, 224] width 25 height 6
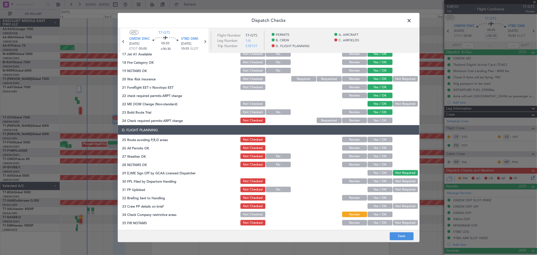
scroll to position [196, 0]
click at [375, 119] on button "Yes / OK" at bounding box center [379, 120] width 25 height 6
click at [376, 137] on button "Yes / OK" at bounding box center [379, 139] width 25 height 6
drag, startPoint x: 377, startPoint y: 147, endPoint x: 376, endPoint y: 152, distance: 5.6
click at [377, 147] on button "Yes / OK" at bounding box center [379, 148] width 25 height 6
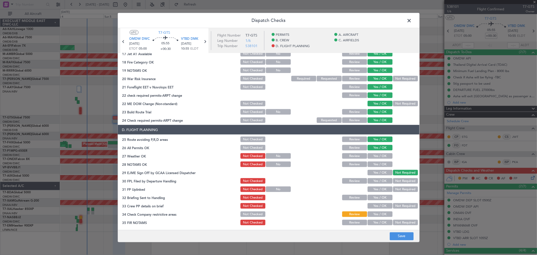
drag, startPoint x: 376, startPoint y: 152, endPoint x: 375, endPoint y: 159, distance: 6.4
click at [376, 153] on button "Yes / OK" at bounding box center [379, 156] width 25 height 6
click at [375, 159] on div "Yes / OK" at bounding box center [379, 155] width 25 height 7
click at [373, 165] on button "Yes / OK" at bounding box center [379, 164] width 25 height 6
click at [373, 168] on section "D. FLIGHT PLANNING 25 Route avoiding P,R,D areas Not Checked Review Yes / OK 26…" at bounding box center [268, 175] width 301 height 101
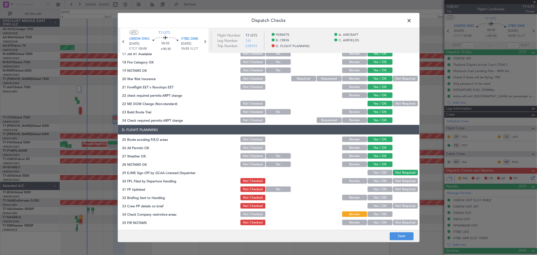
click at [374, 174] on button "Yes / OK" at bounding box center [379, 173] width 25 height 6
click at [374, 181] on button "Yes / OK" at bounding box center [379, 181] width 25 height 6
click at [374, 190] on button "Yes / OK" at bounding box center [379, 189] width 25 height 6
drag, startPoint x: 374, startPoint y: 198, endPoint x: 374, endPoint y: 205, distance: 7.8
click at [373, 198] on button "Yes / OK" at bounding box center [379, 198] width 25 height 6
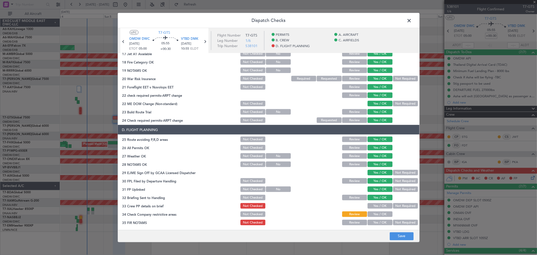
click at [374, 206] on button "Yes / OK" at bounding box center [379, 206] width 25 height 6
drag, startPoint x: 374, startPoint y: 212, endPoint x: 375, endPoint y: 217, distance: 5.3
click at [375, 212] on button "Yes / OK" at bounding box center [379, 214] width 25 height 6
click at [375, 219] on button "Yes / OK" at bounding box center [379, 222] width 25 height 6
click at [397, 238] on button "Save" at bounding box center [402, 236] width 24 height 8
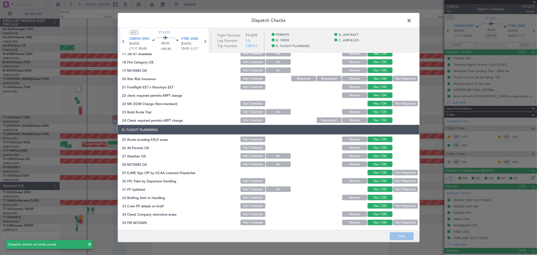
click at [412, 19] on span at bounding box center [412, 22] width 0 height 10
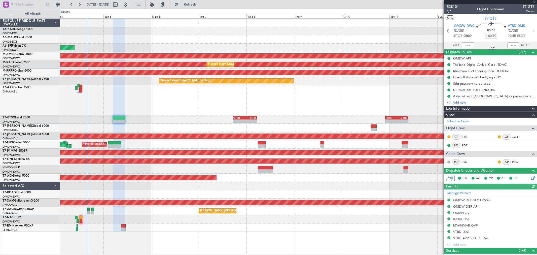
type input "[PERSON_NAME] ([PERSON_NAME])"
type input "7400"
click at [534, 2] on span at bounding box center [534, 2] width 5 height 5
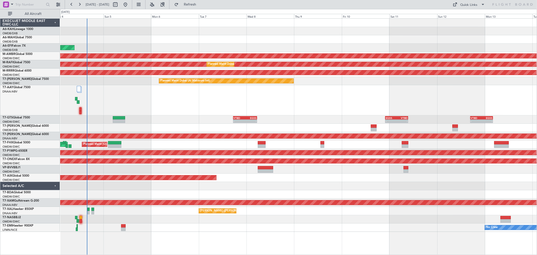
click at [180, 117] on div "- - VTBD 17:20 Z EGSS 05:25 Z - - EGSS 22:00 Z VTBD 09:25 Z - - VTBD 16:45 Z EG…" at bounding box center [298, 119] width 476 height 8
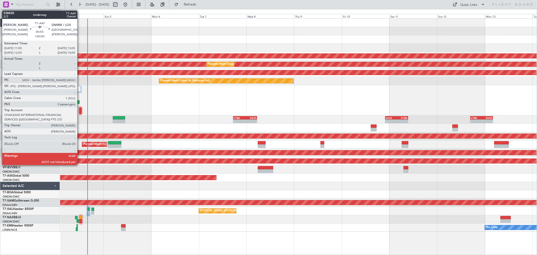
click at [80, 109] on div at bounding box center [80, 109] width 3 height 4
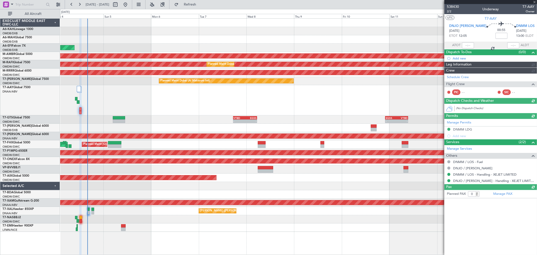
type input "[PERSON_NAME] (ANI)"
type input "7453"
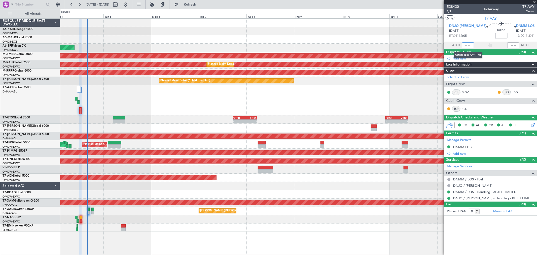
click at [464, 43] on input "text" at bounding box center [468, 45] width 12 height 6
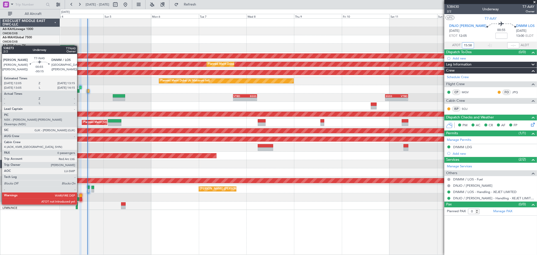
click at [80, 195] on div at bounding box center [81, 196] width 3 height 4
type input "15:58"
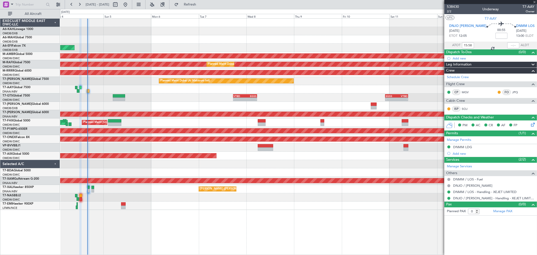
type input "-00:15"
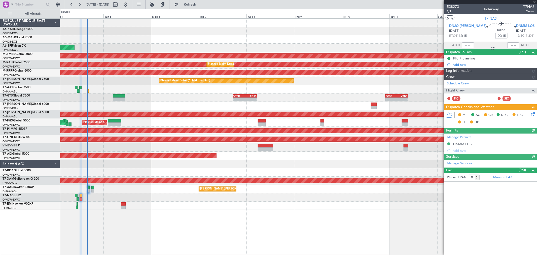
type input "Anita Mani (ANI)"
type input "7436"
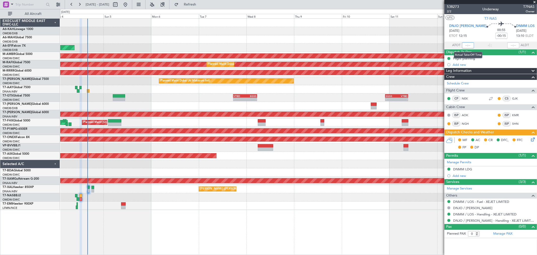
click at [464, 46] on input "text" at bounding box center [468, 45] width 12 height 6
type input "15:53"
click at [533, 137] on icon at bounding box center [532, 138] width 4 height 4
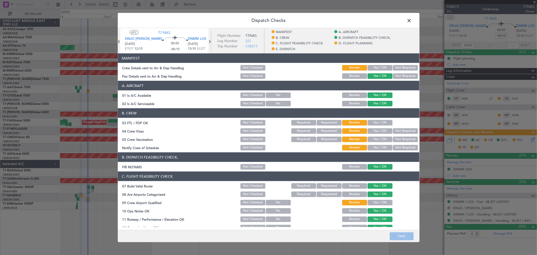
click at [382, 66] on button "Yes / OK" at bounding box center [379, 68] width 25 height 6
click at [381, 119] on div "Yes / OK" at bounding box center [379, 122] width 25 height 7
click at [377, 124] on button "Yes / OK" at bounding box center [379, 123] width 25 height 6
drag, startPoint x: 376, startPoint y: 128, endPoint x: 377, endPoint y: 136, distance: 7.9
click at [375, 129] on button "Yes / OK" at bounding box center [379, 131] width 25 height 6
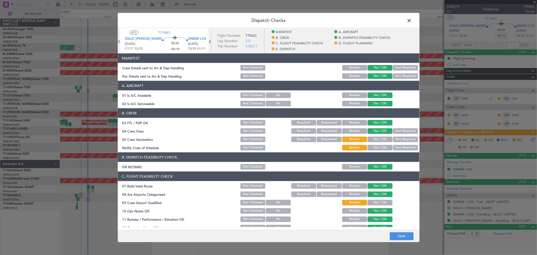
click at [376, 136] on button "Yes / OK" at bounding box center [379, 139] width 25 height 6
click at [375, 146] on button "Yes / OK" at bounding box center [379, 148] width 25 height 6
click at [376, 198] on section "C. FLIGHT FEASIBILITY CHECK 07 Build Valid Route Not Checked Required Requested…" at bounding box center [268, 238] width 301 height 134
click at [375, 200] on button "Yes / OK" at bounding box center [379, 203] width 25 height 6
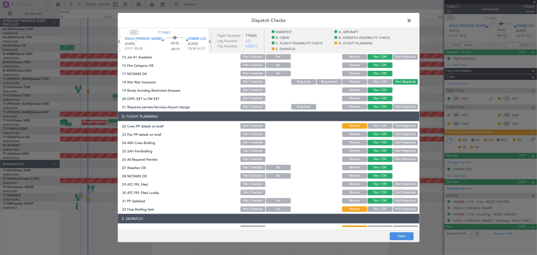
scroll to position [196, 0]
click at [376, 125] on button "Yes / OK" at bounding box center [379, 126] width 25 height 6
drag, startPoint x: 383, startPoint y: 205, endPoint x: 380, endPoint y: 210, distance: 5.7
click at [383, 206] on div "Yes / OK" at bounding box center [379, 208] width 25 height 7
drag, startPoint x: 380, startPoint y: 208, endPoint x: 383, endPoint y: 205, distance: 4.8
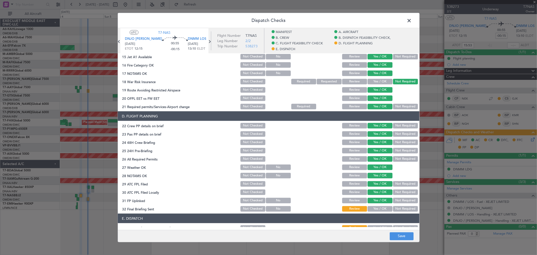
click at [380, 208] on button "Yes / OK" at bounding box center [379, 209] width 25 height 6
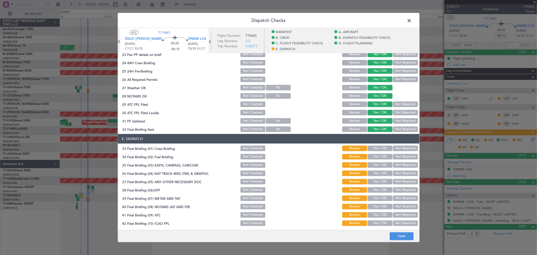
scroll to position [292, 0]
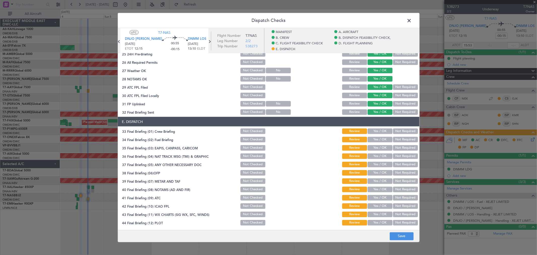
click at [373, 129] on button "Yes / OK" at bounding box center [379, 131] width 25 height 6
drag, startPoint x: 374, startPoint y: 137, endPoint x: 388, endPoint y: 144, distance: 15.1
click at [375, 137] on button "Yes / OK" at bounding box center [379, 140] width 25 height 6
click at [399, 147] on button "Not Required" at bounding box center [405, 148] width 25 height 6
click at [407, 158] on button "Not Required" at bounding box center [405, 156] width 25 height 6
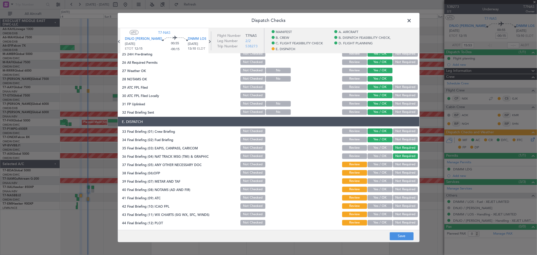
drag, startPoint x: 384, startPoint y: 166, endPoint x: 381, endPoint y: 164, distance: 4.7
click at [383, 166] on button "Yes / OK" at bounding box center [379, 165] width 25 height 6
click at [375, 172] on button "Yes / OK" at bounding box center [379, 173] width 25 height 6
drag, startPoint x: 376, startPoint y: 180, endPoint x: 375, endPoint y: 187, distance: 6.7
click at [376, 182] on button "Yes / OK" at bounding box center [379, 181] width 25 height 6
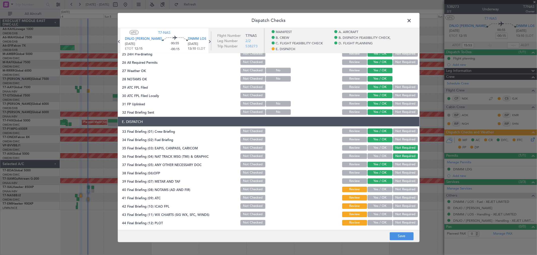
drag, startPoint x: 375, startPoint y: 187, endPoint x: 373, endPoint y: 198, distance: 11.5
click at [374, 189] on button "Yes / OK" at bounding box center [379, 189] width 25 height 6
click at [373, 198] on button "Yes / OK" at bounding box center [379, 198] width 25 height 6
click at [373, 204] on button "Yes / OK" at bounding box center [379, 206] width 25 height 6
drag, startPoint x: 373, startPoint y: 210, endPoint x: 374, endPoint y: 213, distance: 3.1
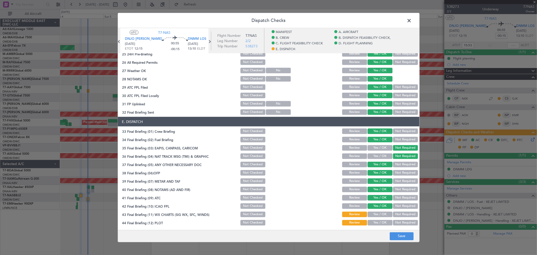
click at [373, 211] on div "Yes / OK" at bounding box center [379, 214] width 25 height 7
click at [374, 214] on button "Yes / OK" at bounding box center [379, 214] width 25 height 6
click at [376, 223] on button "Yes / OK" at bounding box center [379, 223] width 25 height 6
click at [401, 236] on button "Save" at bounding box center [402, 236] width 24 height 8
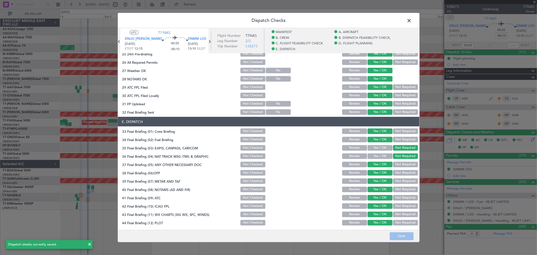
click at [412, 21] on span at bounding box center [412, 22] width 0 height 10
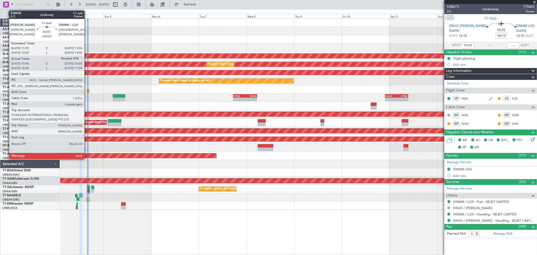
click at [87, 90] on div at bounding box center [88, 91] width 3 height 4
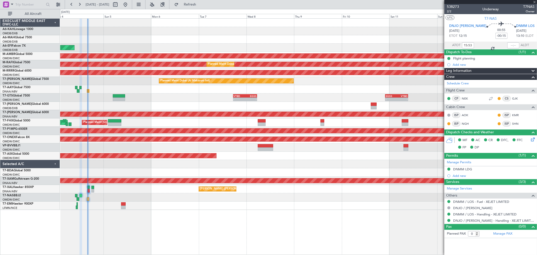
type input "15:58"
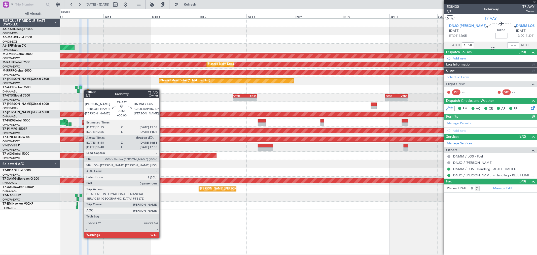
type input "[PERSON_NAME] (ANI)"
type input "7453"
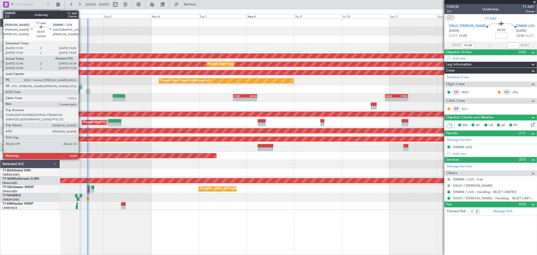
click at [81, 87] on div at bounding box center [80, 88] width 3 height 4
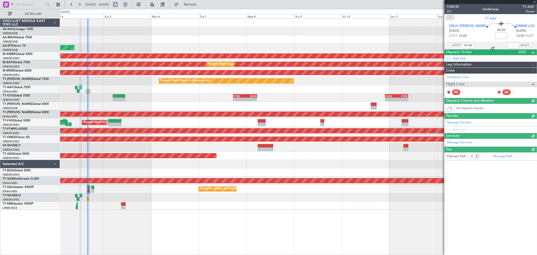
type input "[PERSON_NAME] (ANI)"
type input "7453"
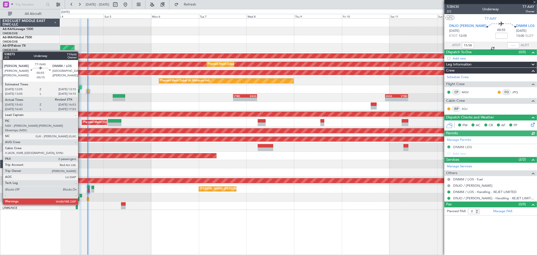
click at [81, 195] on div at bounding box center [81, 196] width 3 height 4
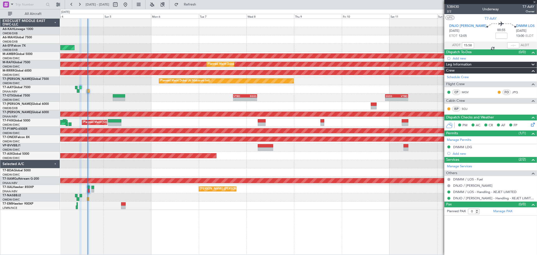
type input "-00:15"
type input "15:53"
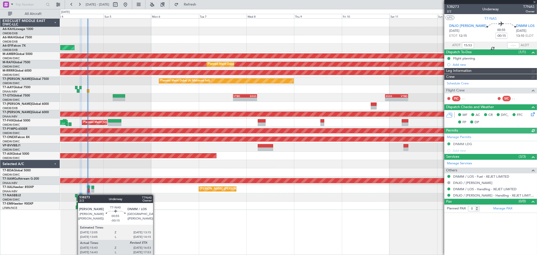
type input "[PERSON_NAME] (ANI)"
type input "7436"
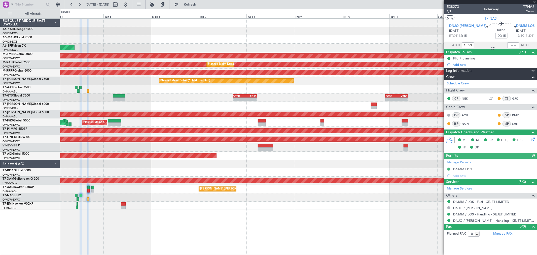
type input "[PERSON_NAME] (ANI)"
type input "7436"
type input "[PERSON_NAME] (ANI)"
type input "7436"
type input "15:53"
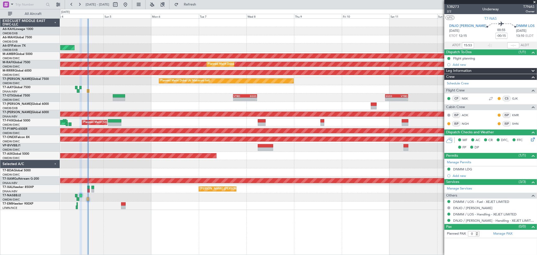
click at [413, 34] on div at bounding box center [298, 31] width 476 height 8
type input "[PERSON_NAME] (ANI)"
type input "7436"
type input "[PERSON_NAME] (ANI)"
type input "7436"
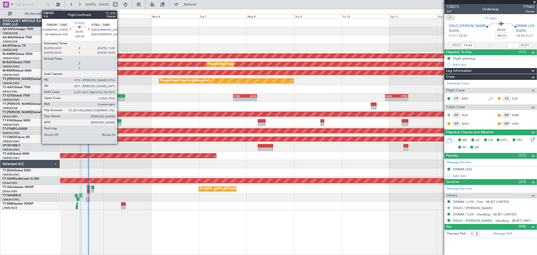
click at [120, 97] on div at bounding box center [119, 99] width 12 height 4
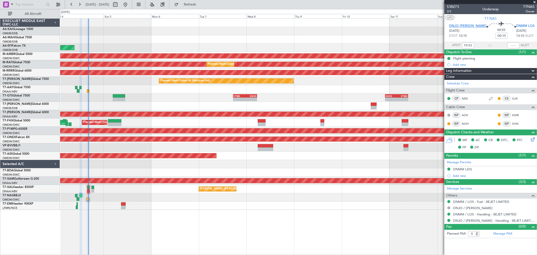
click at [466, 24] on span "DNJO [PERSON_NAME]" at bounding box center [467, 26] width 37 height 5
type input "[PERSON_NAME] (ANI)"
type input "7436"
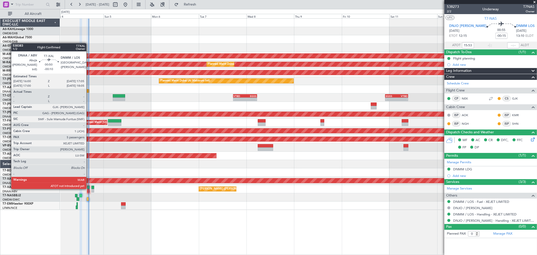
click at [89, 187] on div at bounding box center [88, 187] width 2 height 4
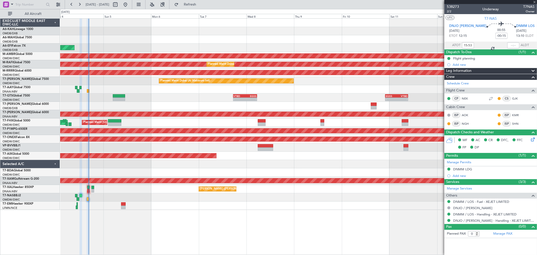
type input "-00:10"
type input "5"
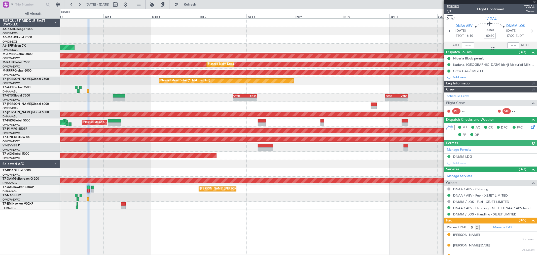
type input "[PERSON_NAME] (ANI)"
type input "7450"
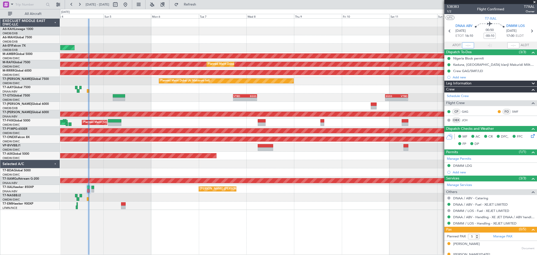
click at [464, 45] on input "text" at bounding box center [468, 45] width 12 height 6
type input "16:30"
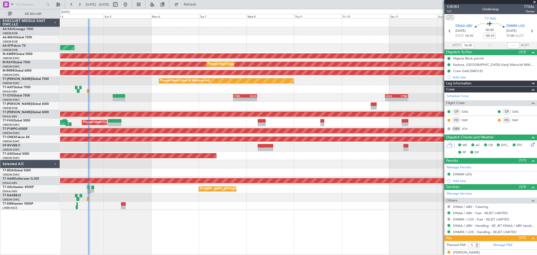
type input "[PERSON_NAME] (ANI)"
type input "7450"
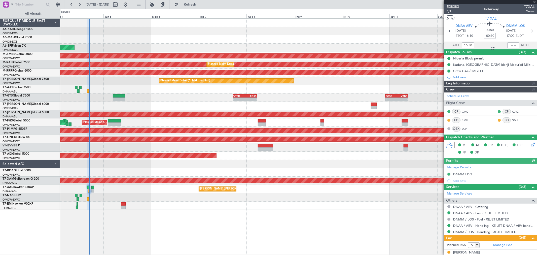
type input "[PERSON_NAME] (ANI)"
type input "7450"
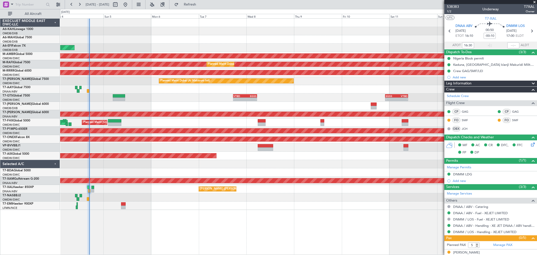
drag, startPoint x: 536, startPoint y: 1, endPoint x: 516, endPoint y: 7, distance: 20.5
click at [536, 1] on span at bounding box center [534, 2] width 5 height 5
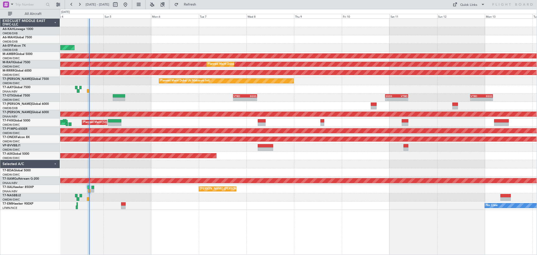
type input "0"
click at [321, 40] on div at bounding box center [298, 39] width 476 height 8
